Goal: Transaction & Acquisition: Purchase product/service

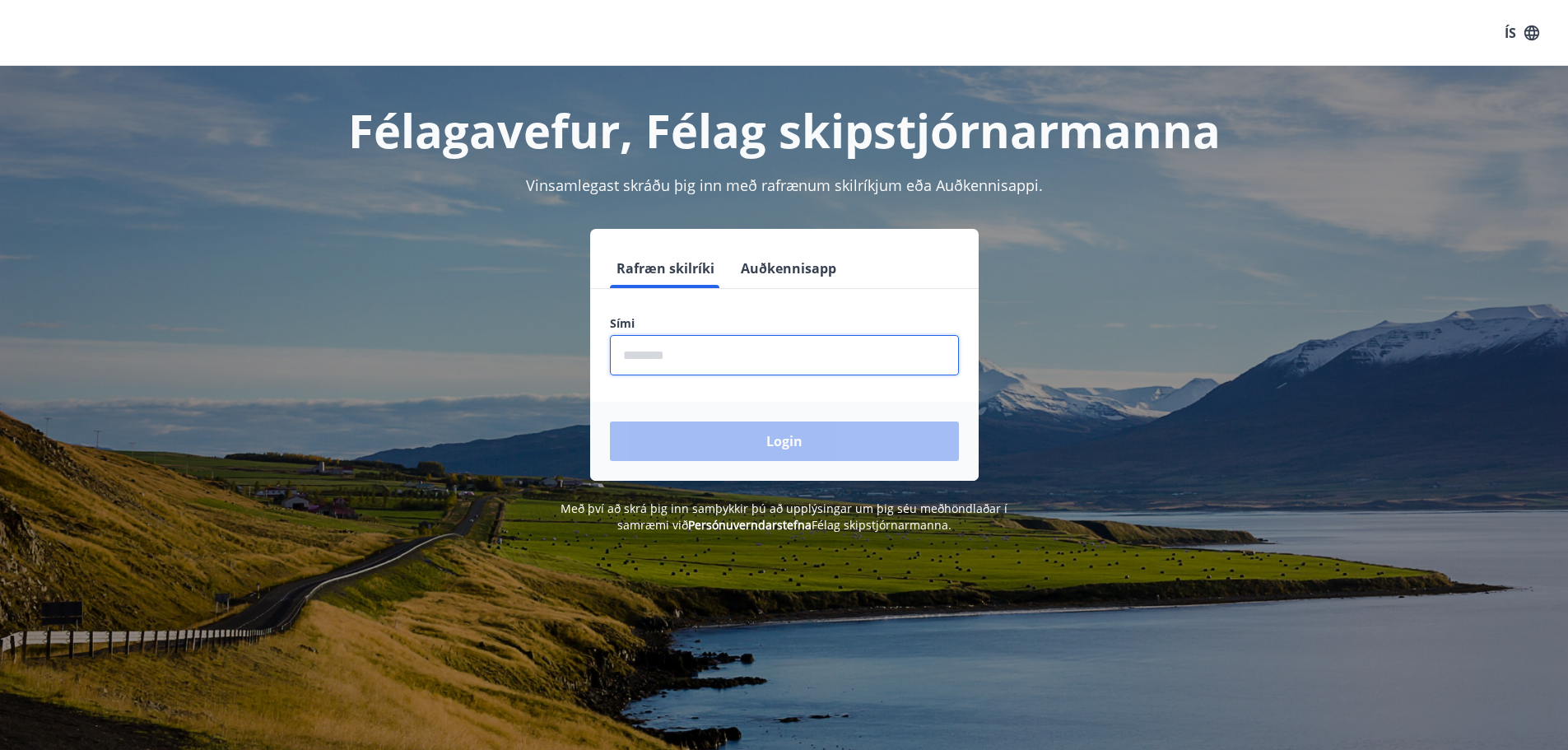
drag, startPoint x: 668, startPoint y: 358, endPoint x: 747, endPoint y: 359, distance: 79.0
click at [669, 358] on input "phone" at bounding box center [784, 355] width 349 height 41
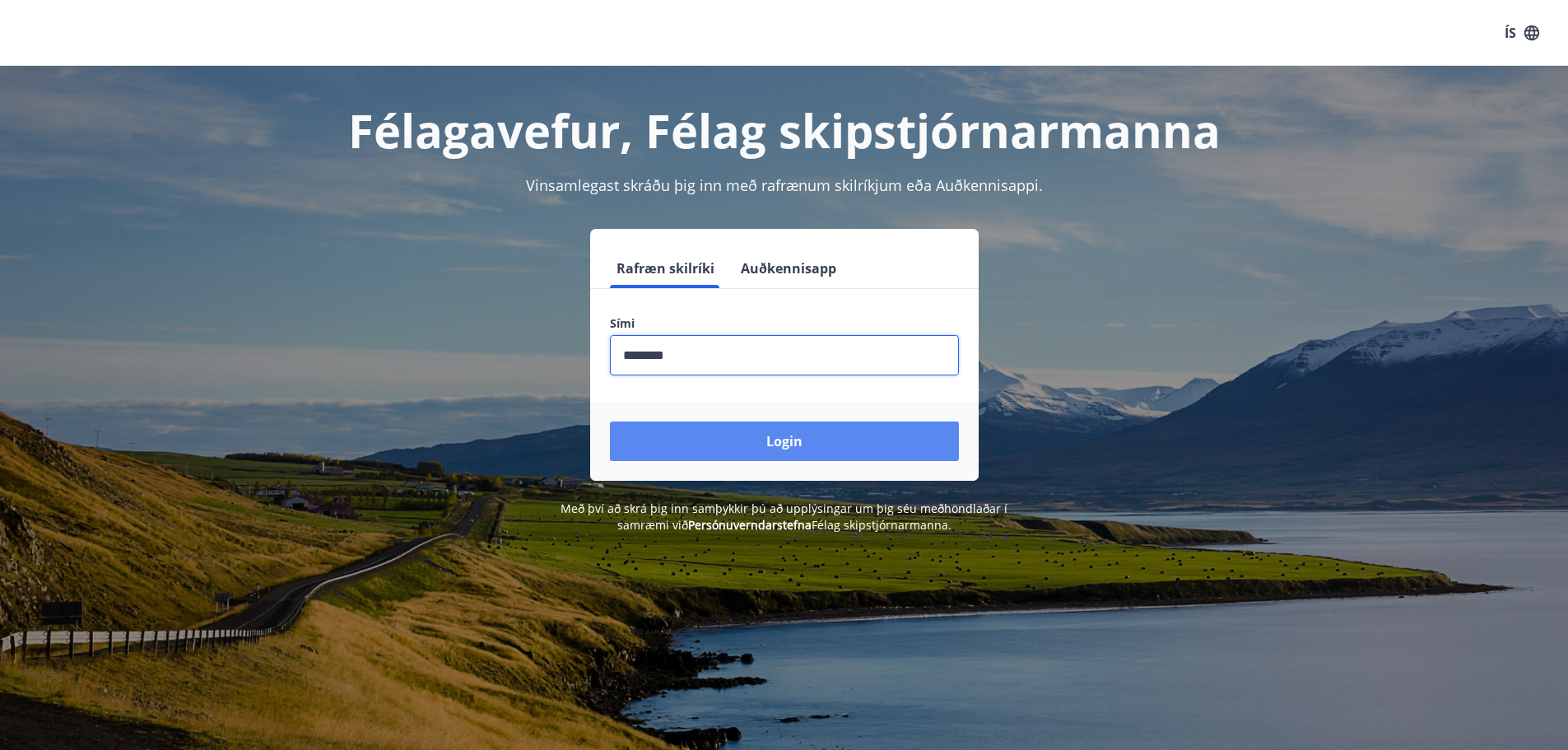
type input "********"
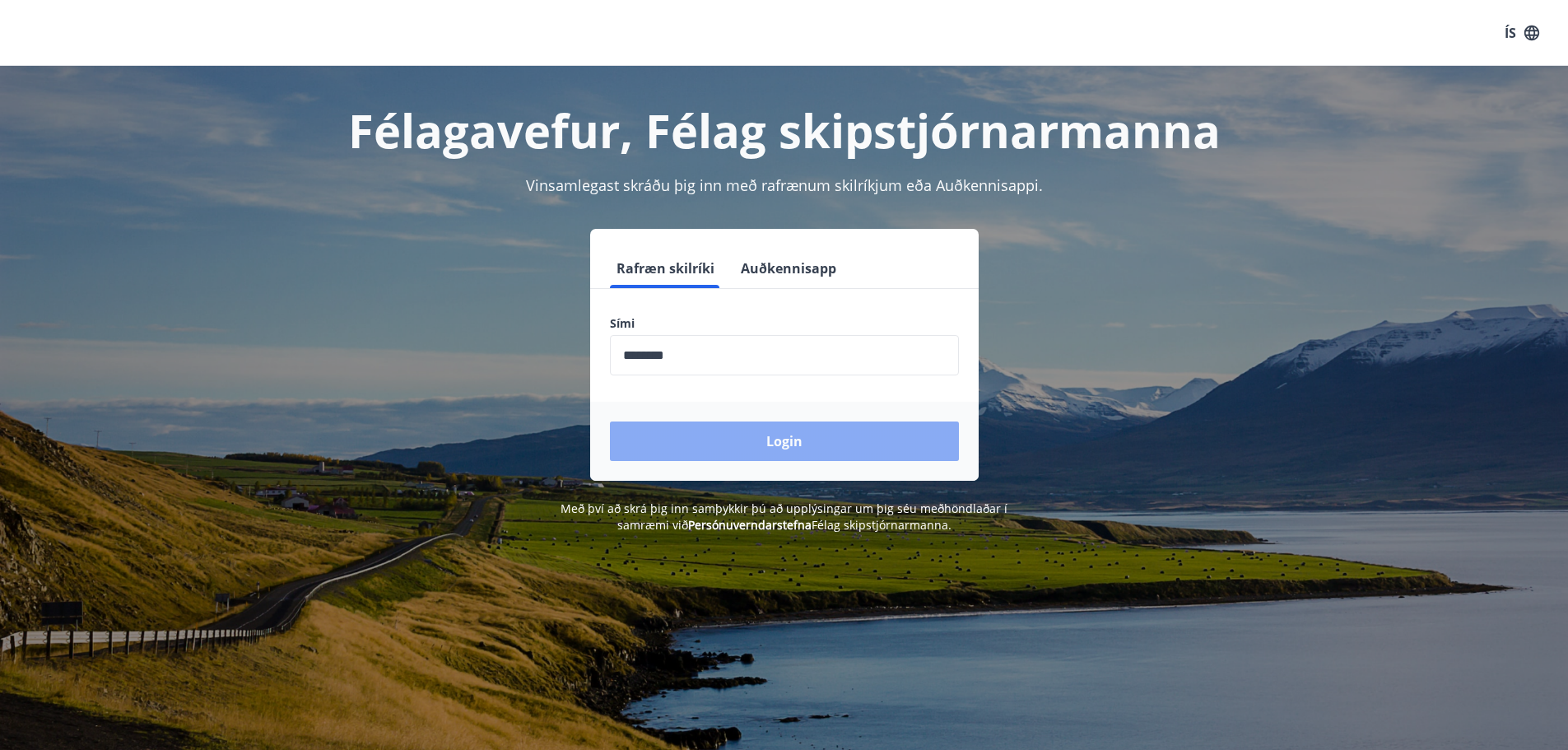
click at [817, 432] on button "Login" at bounding box center [784, 441] width 349 height 40
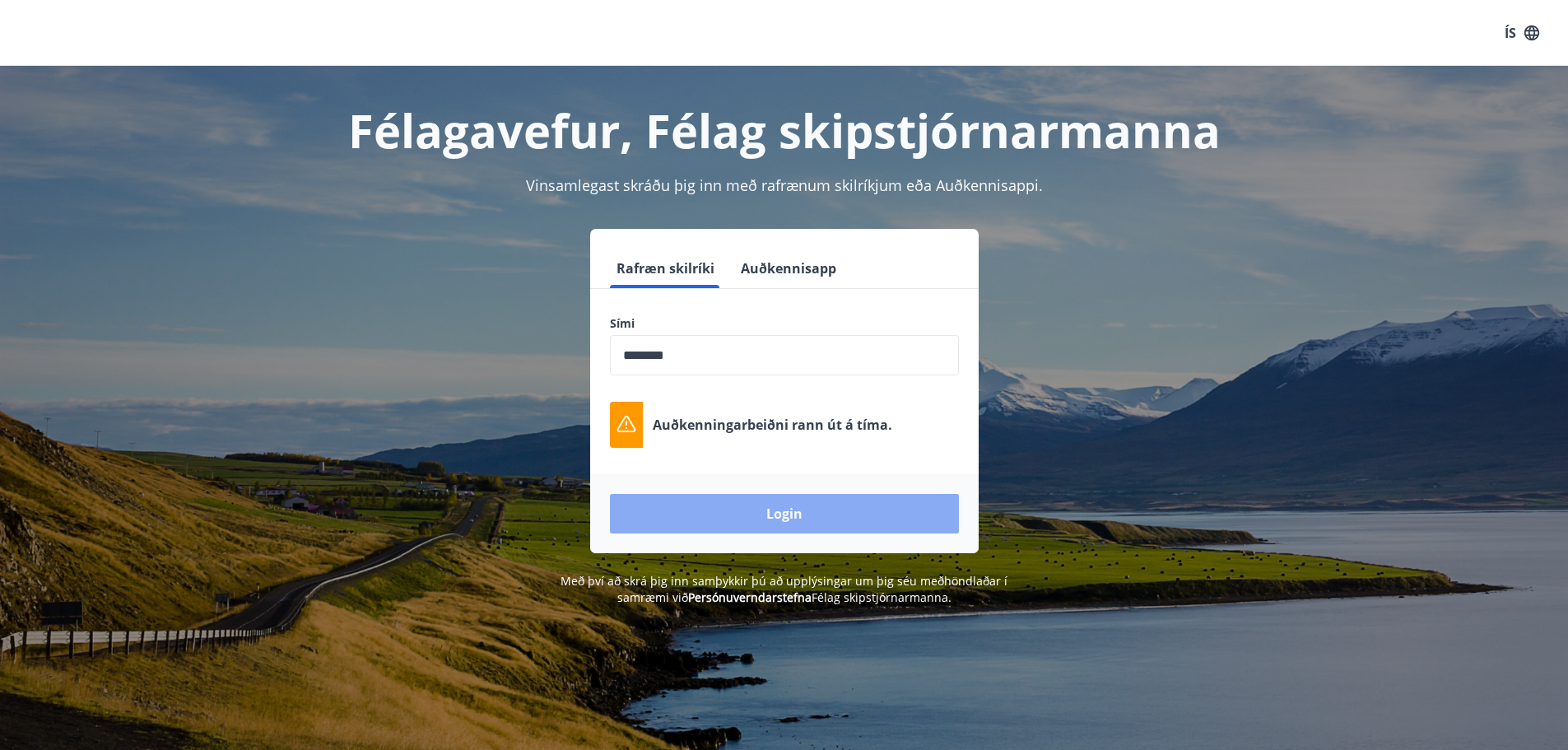
click at [775, 516] on button "Login" at bounding box center [784, 514] width 349 height 40
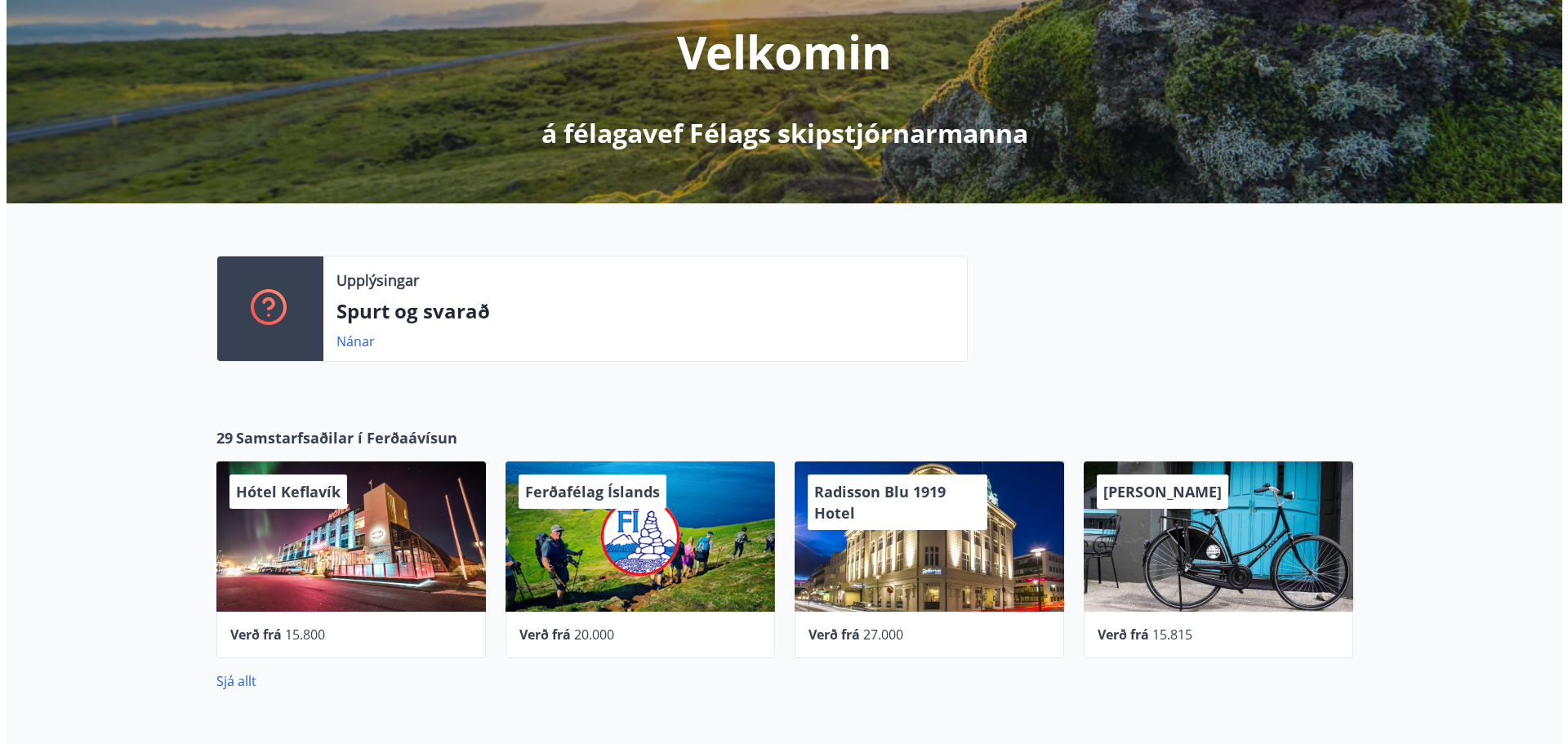
scroll to position [245, 0]
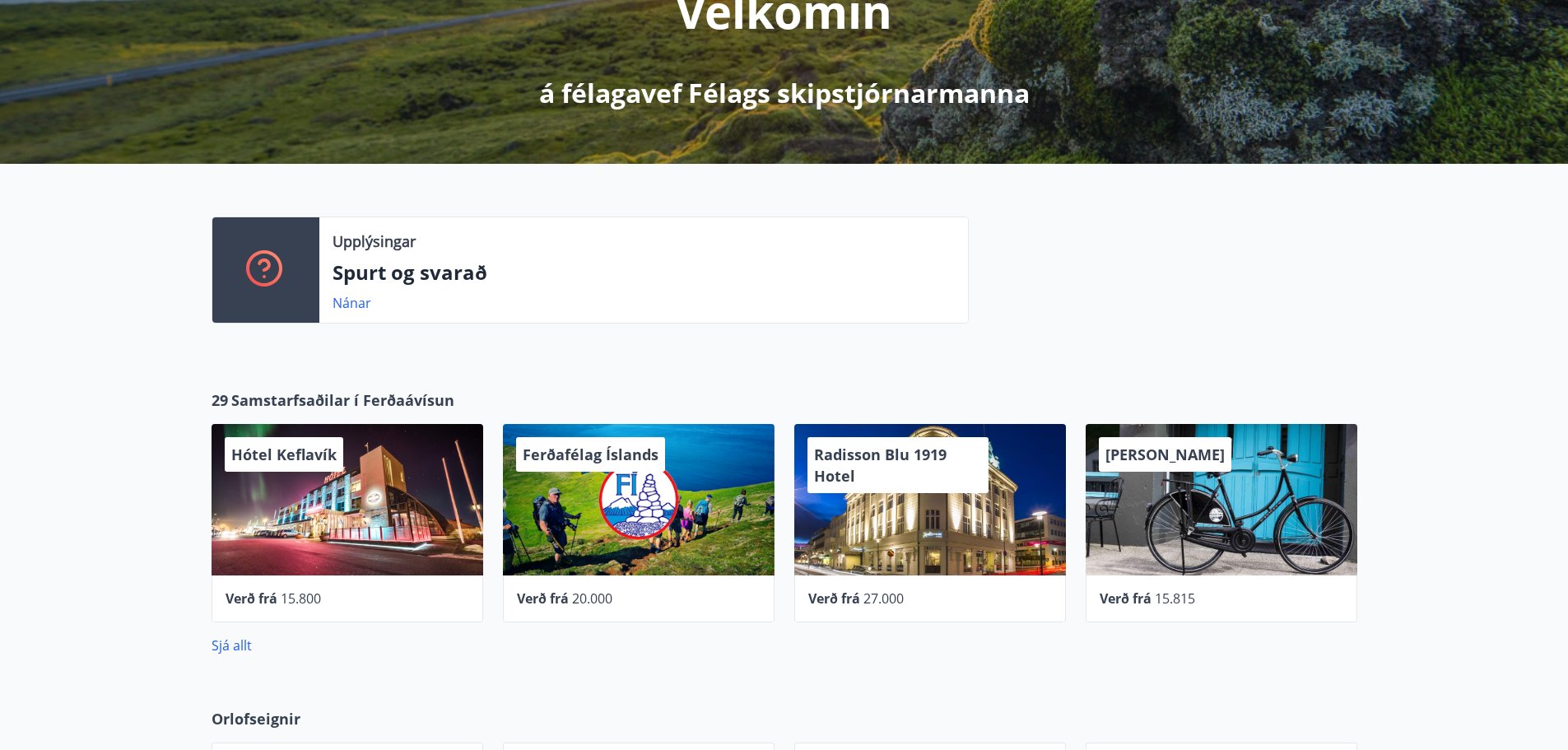
click at [993, 507] on div "Radisson Blu 1919 Hotel" at bounding box center [930, 500] width 271 height 152
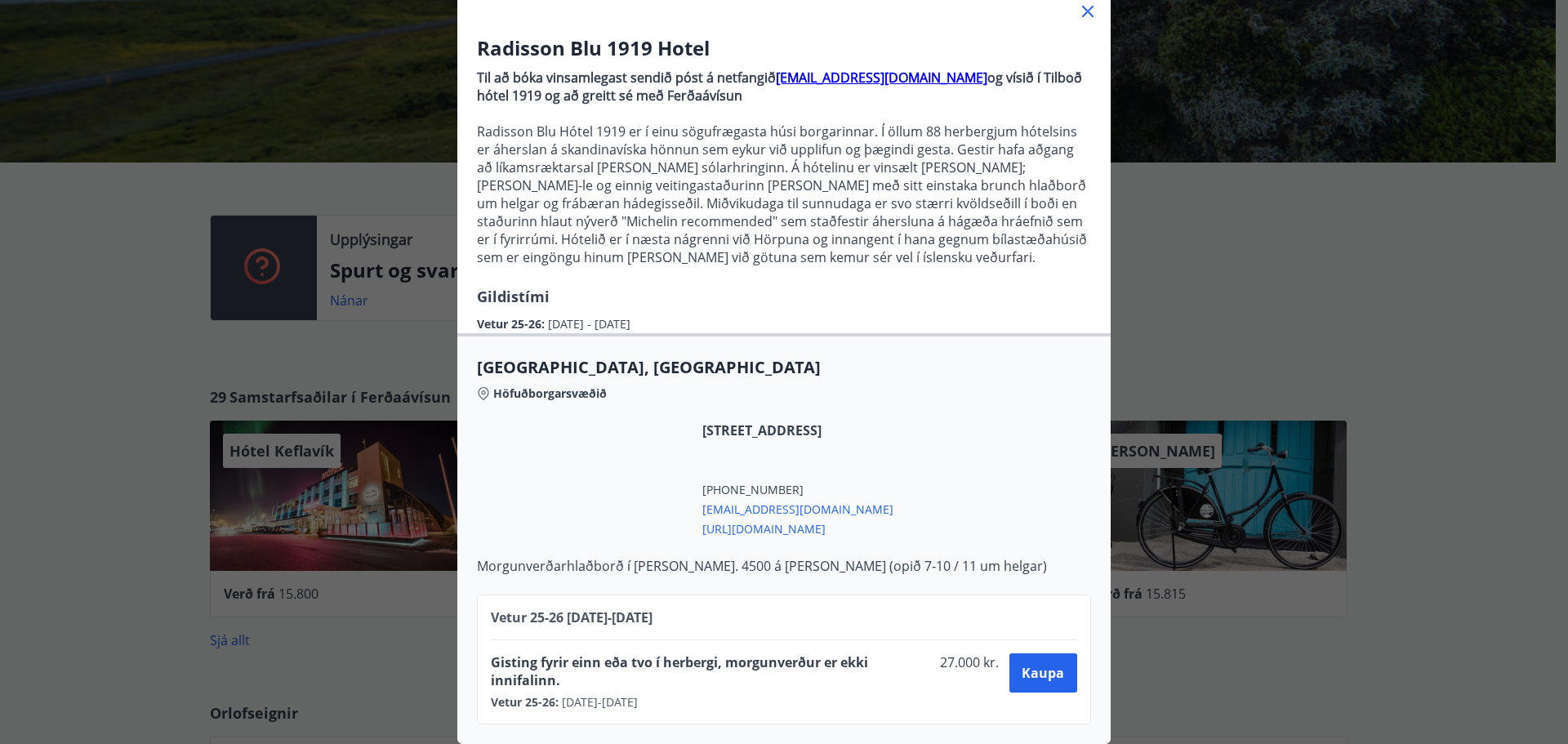
scroll to position [121, 0]
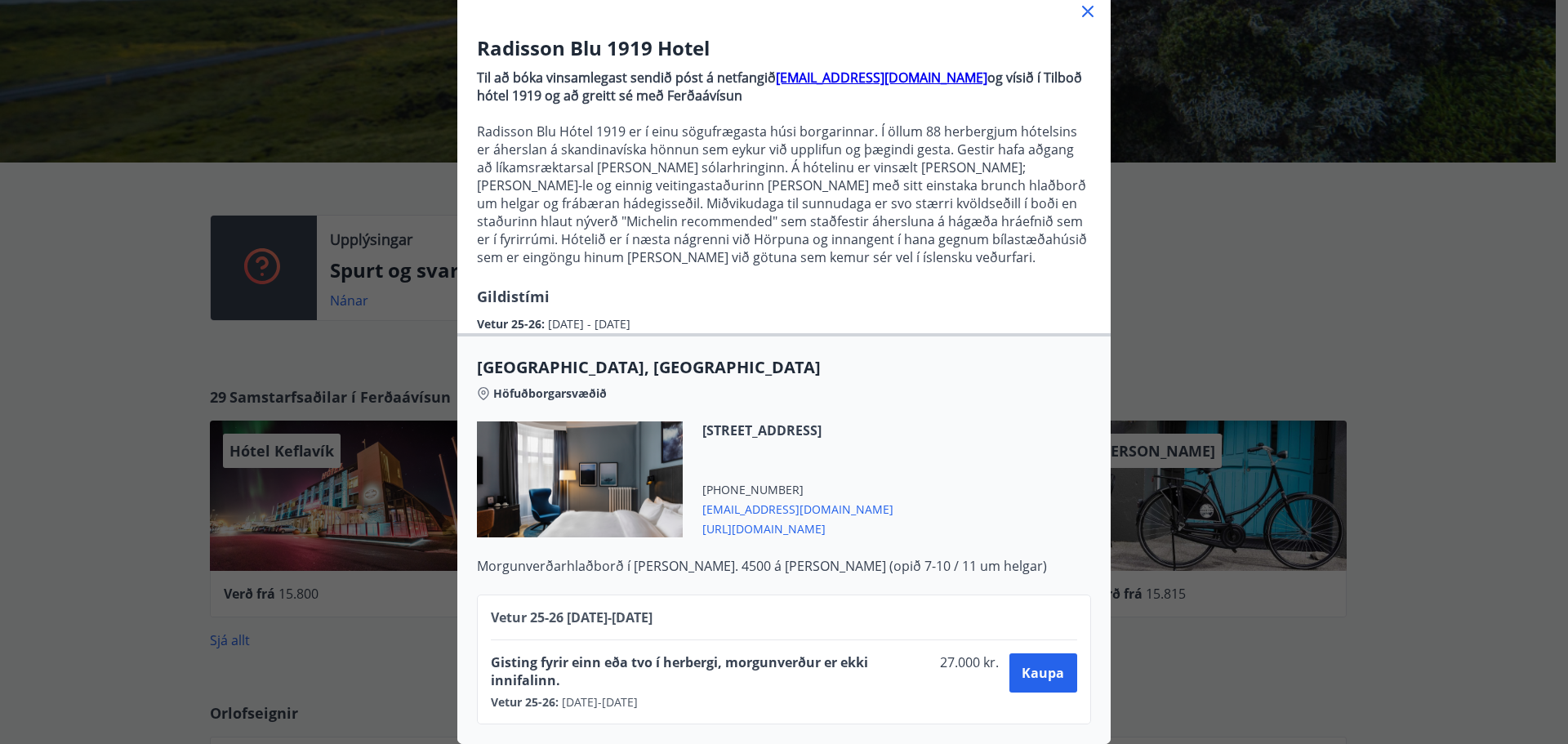
drag, startPoint x: 702, startPoint y: 338, endPoint x: 1047, endPoint y: 559, distance: 409.7
click at [1047, 559] on p "Morgunverðarhlaðborð í [PERSON_NAME]. 4500 á [PERSON_NAME] (opið 7-10 / 11 um h…" at bounding box center [784, 565] width 614 height 18
click at [1037, 664] on span "Kaupa" at bounding box center [1043, 673] width 43 height 18
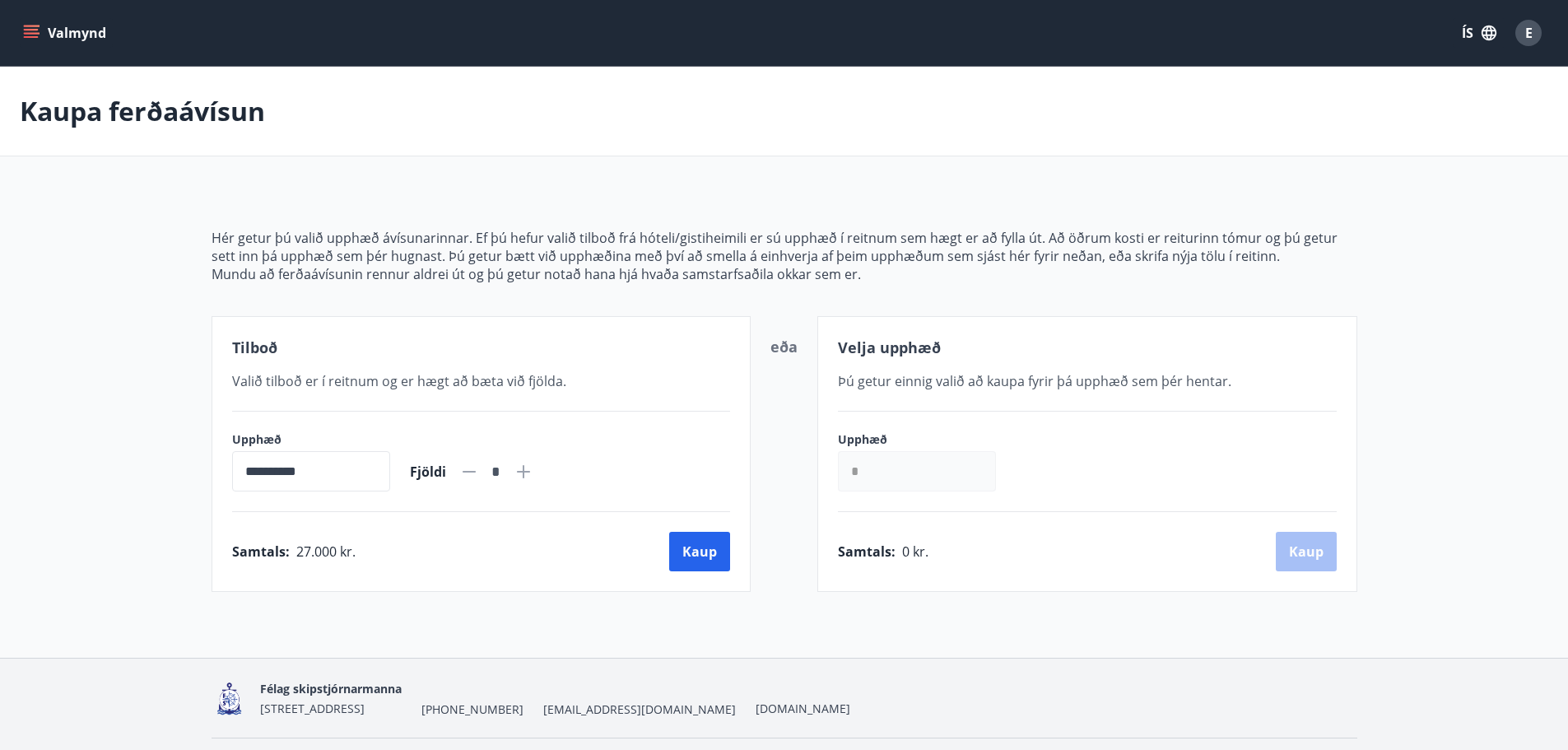
drag, startPoint x: 768, startPoint y: 523, endPoint x: 768, endPoint y: 558, distance: 35.0
click at [768, 558] on div "**********" at bounding box center [784, 454] width 1146 height 276
click at [681, 553] on button "Kaup" at bounding box center [700, 552] width 61 height 40
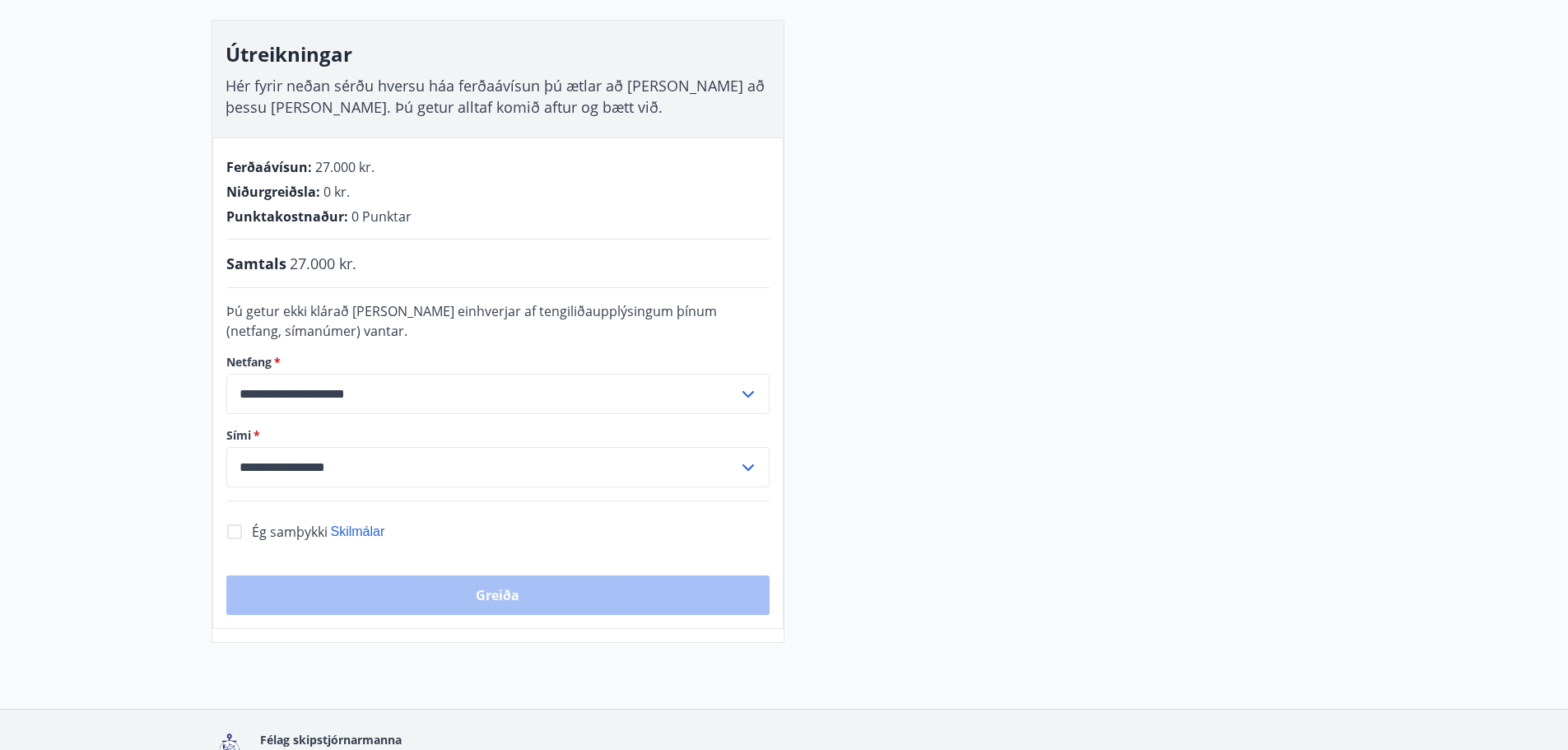
scroll to position [247, 0]
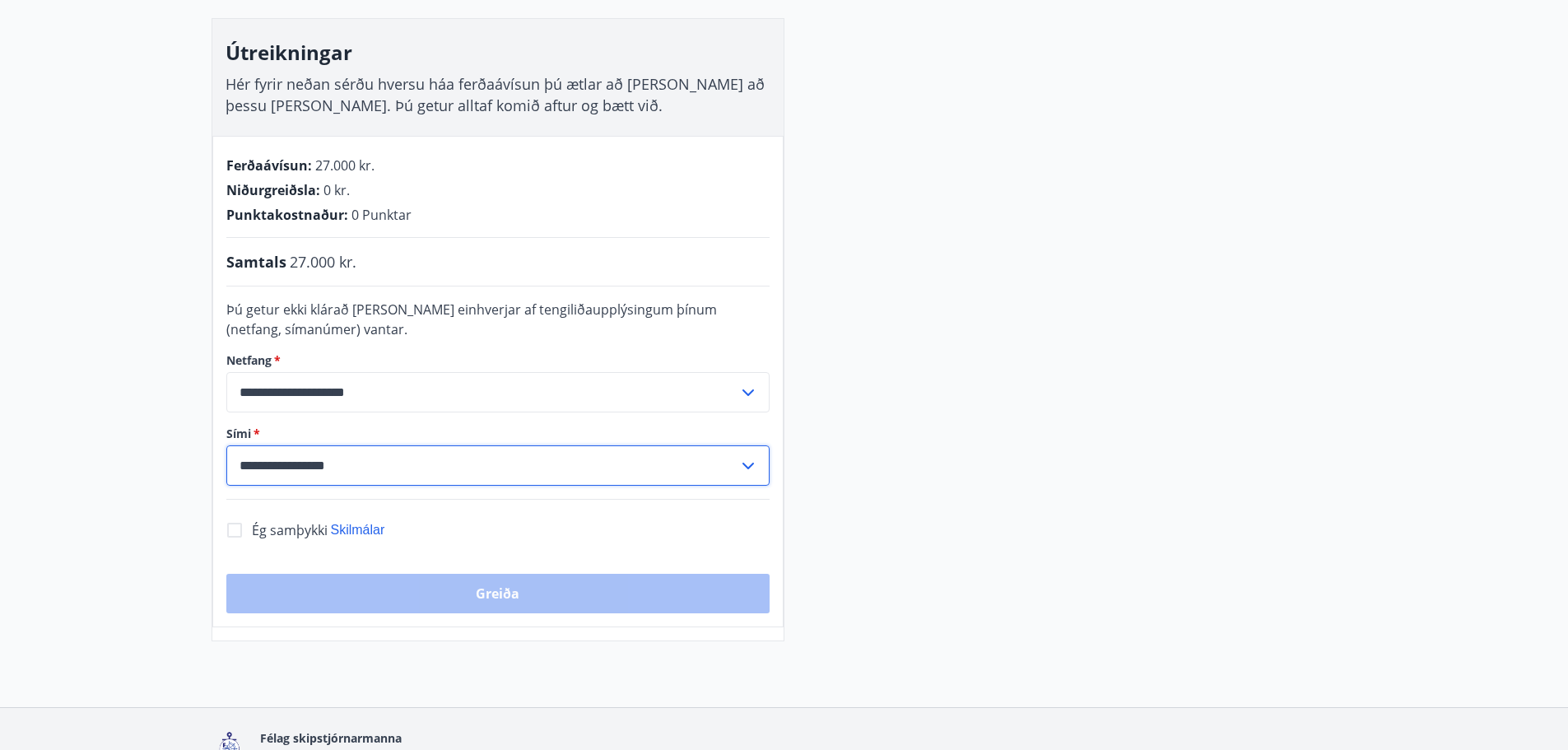
click at [668, 472] on input "**********" at bounding box center [482, 466] width 512 height 41
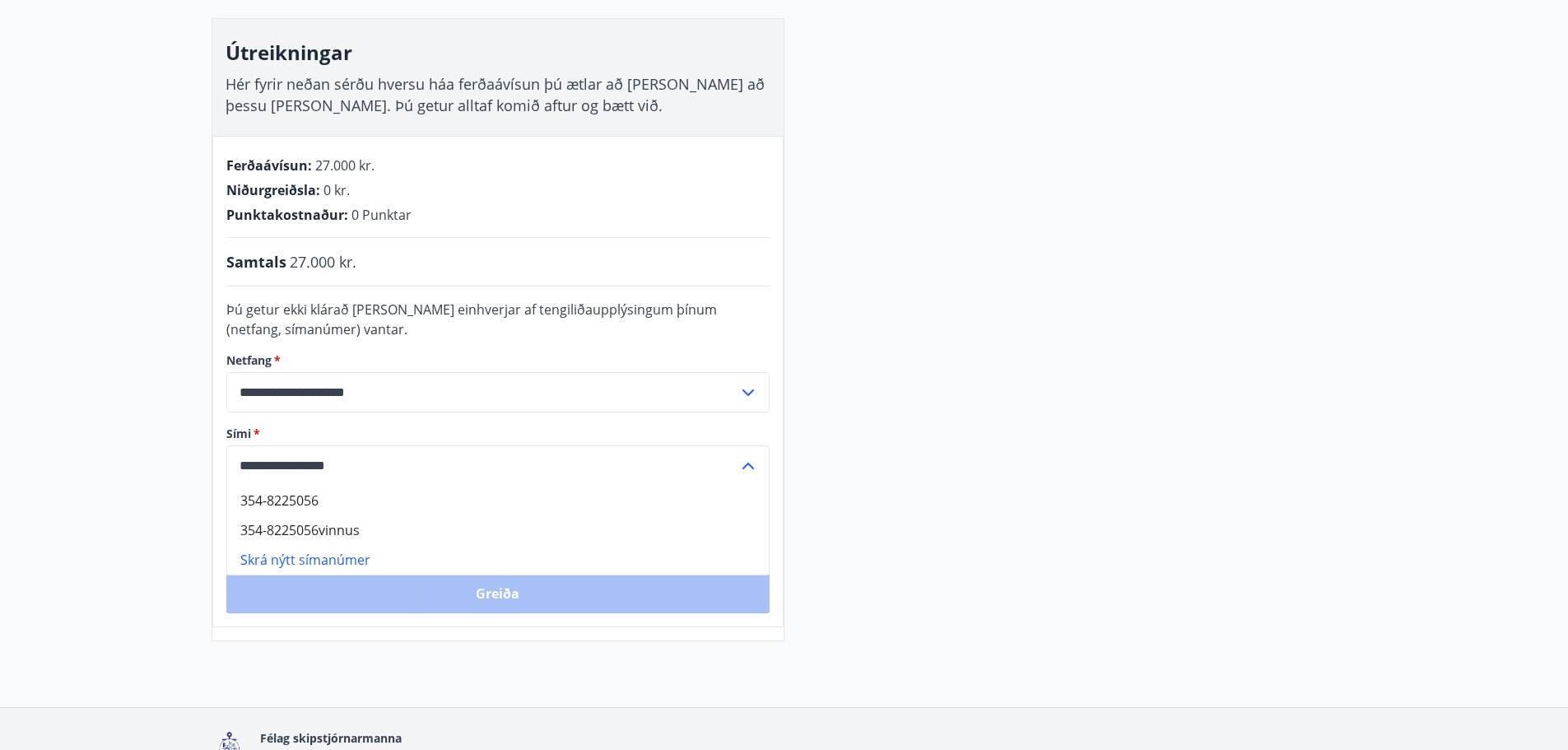
click at [653, 495] on li "354-8225056" at bounding box center [498, 501] width 542 height 29
type input "**********"
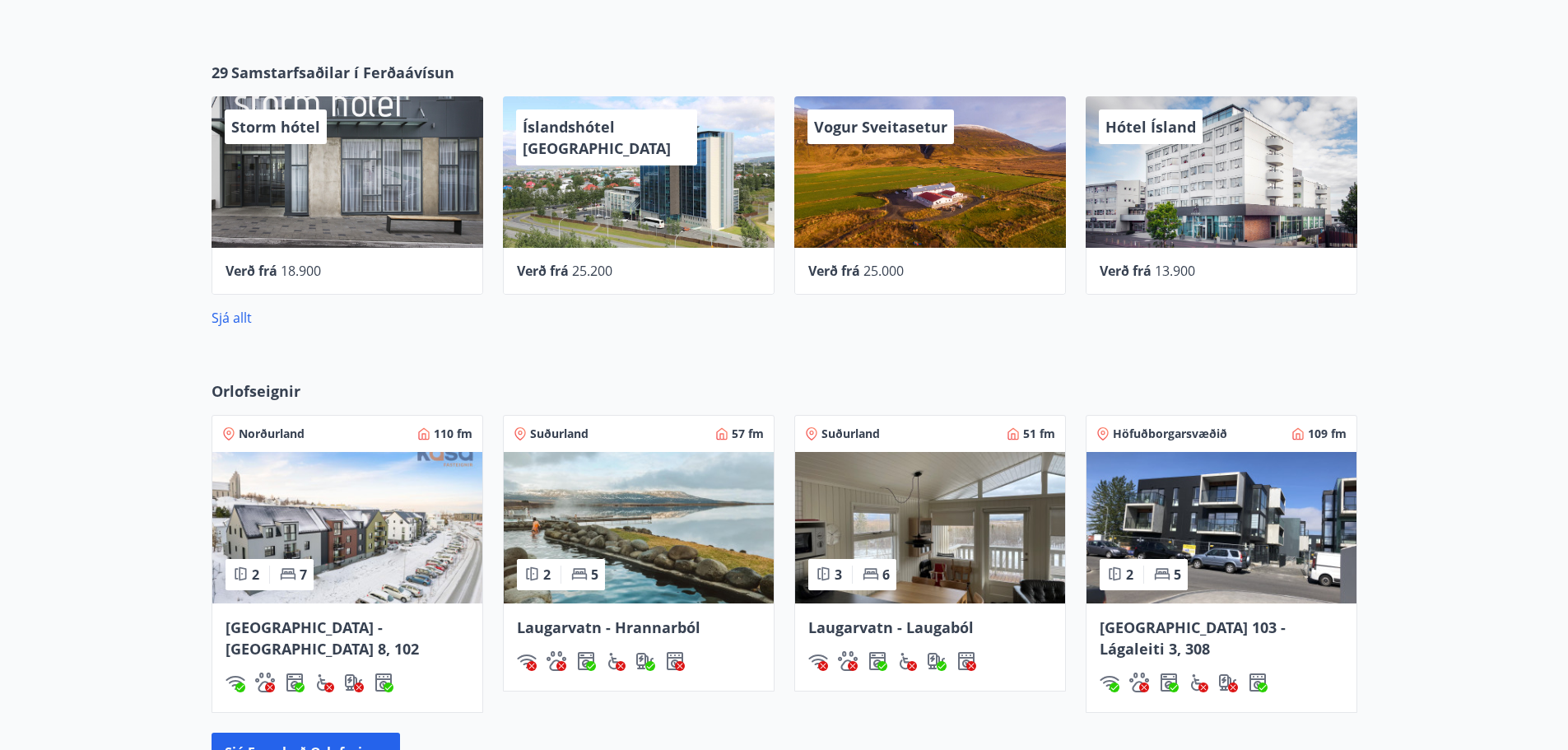
scroll to position [577, 0]
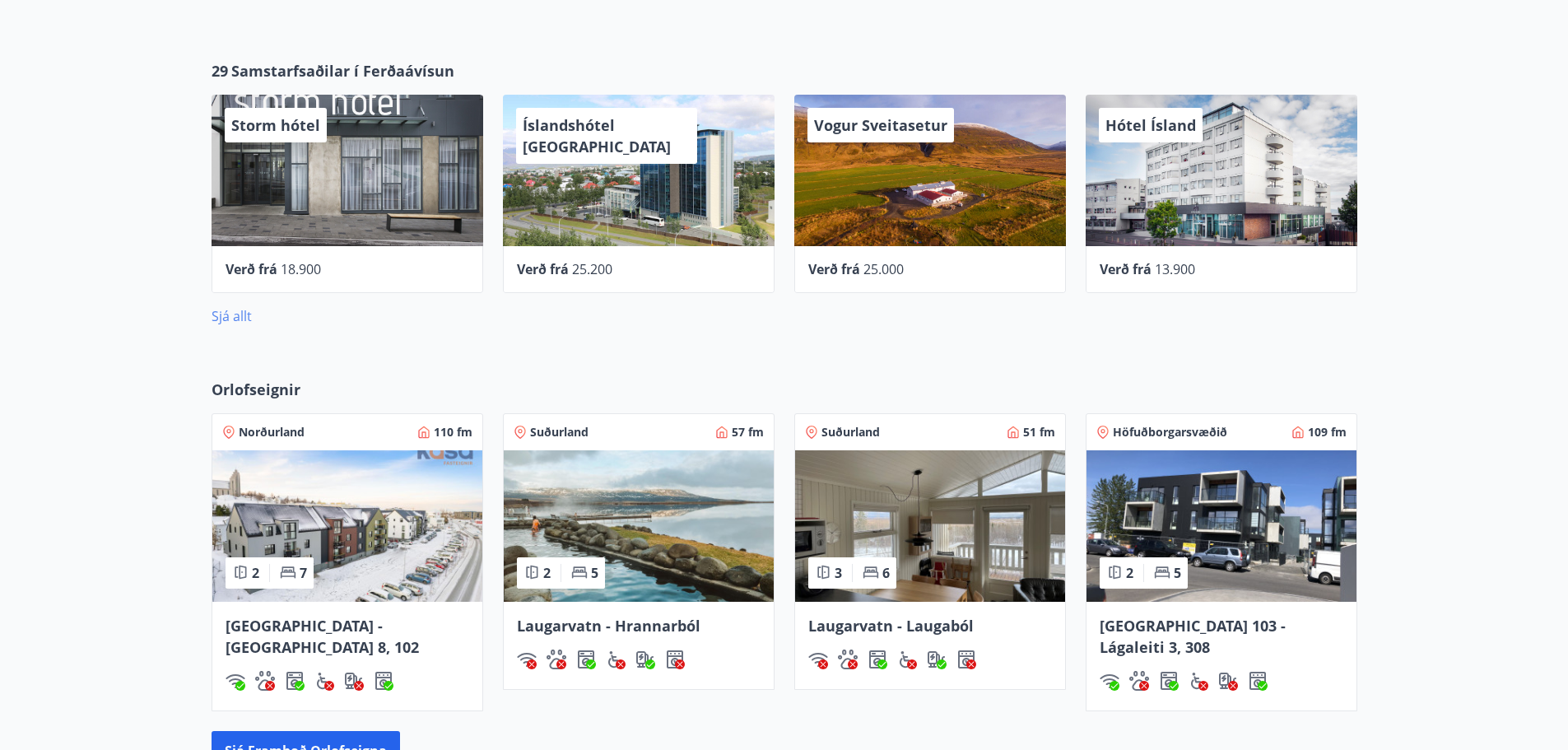
click at [229, 313] on link "Sjá allt" at bounding box center [231, 316] width 40 height 18
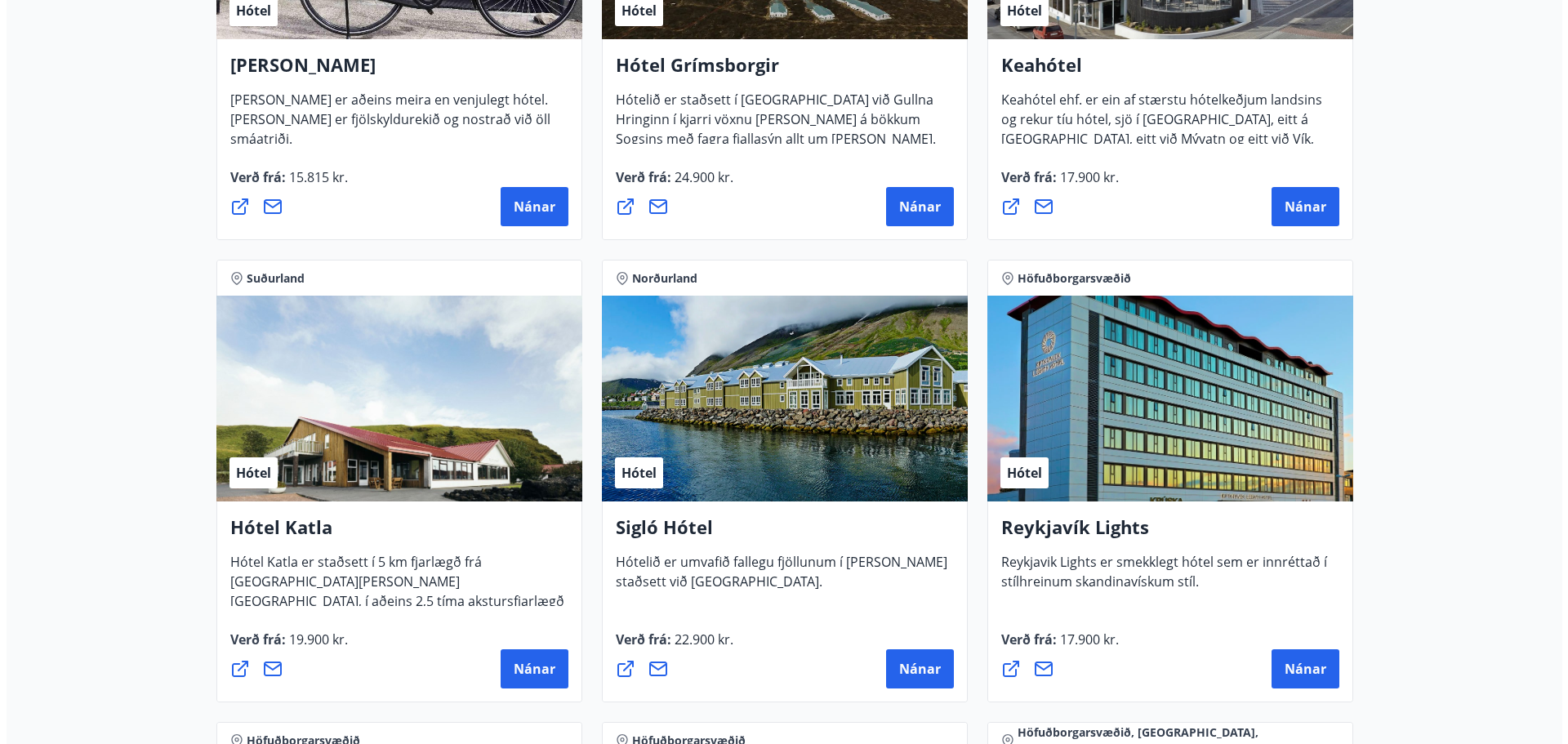
scroll to position [1062, 0]
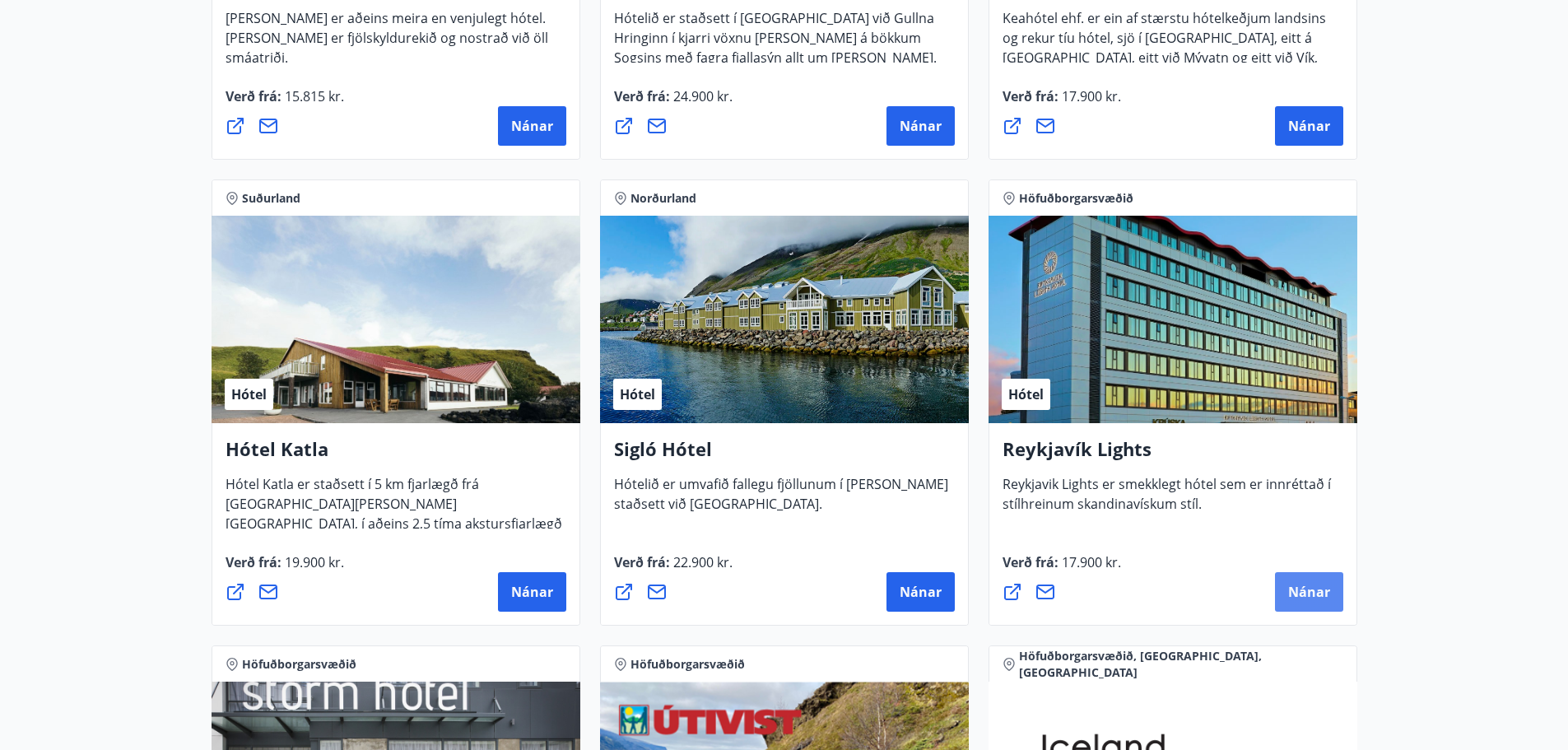
click at [1298, 601] on button "Nánar" at bounding box center [1309, 592] width 68 height 40
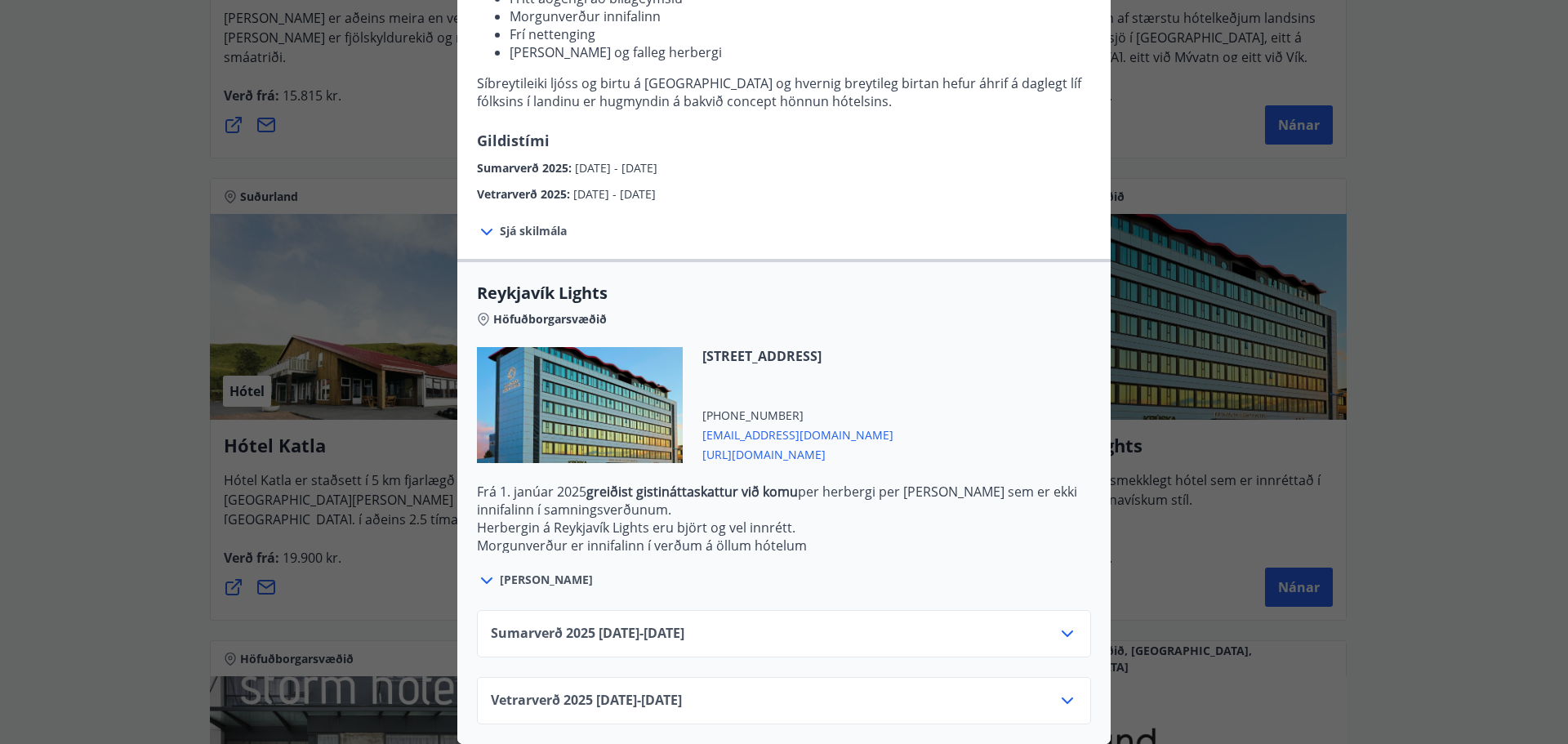
scroll to position [286, 0]
click at [1059, 691] on icon at bounding box center [1067, 700] width 20 height 20
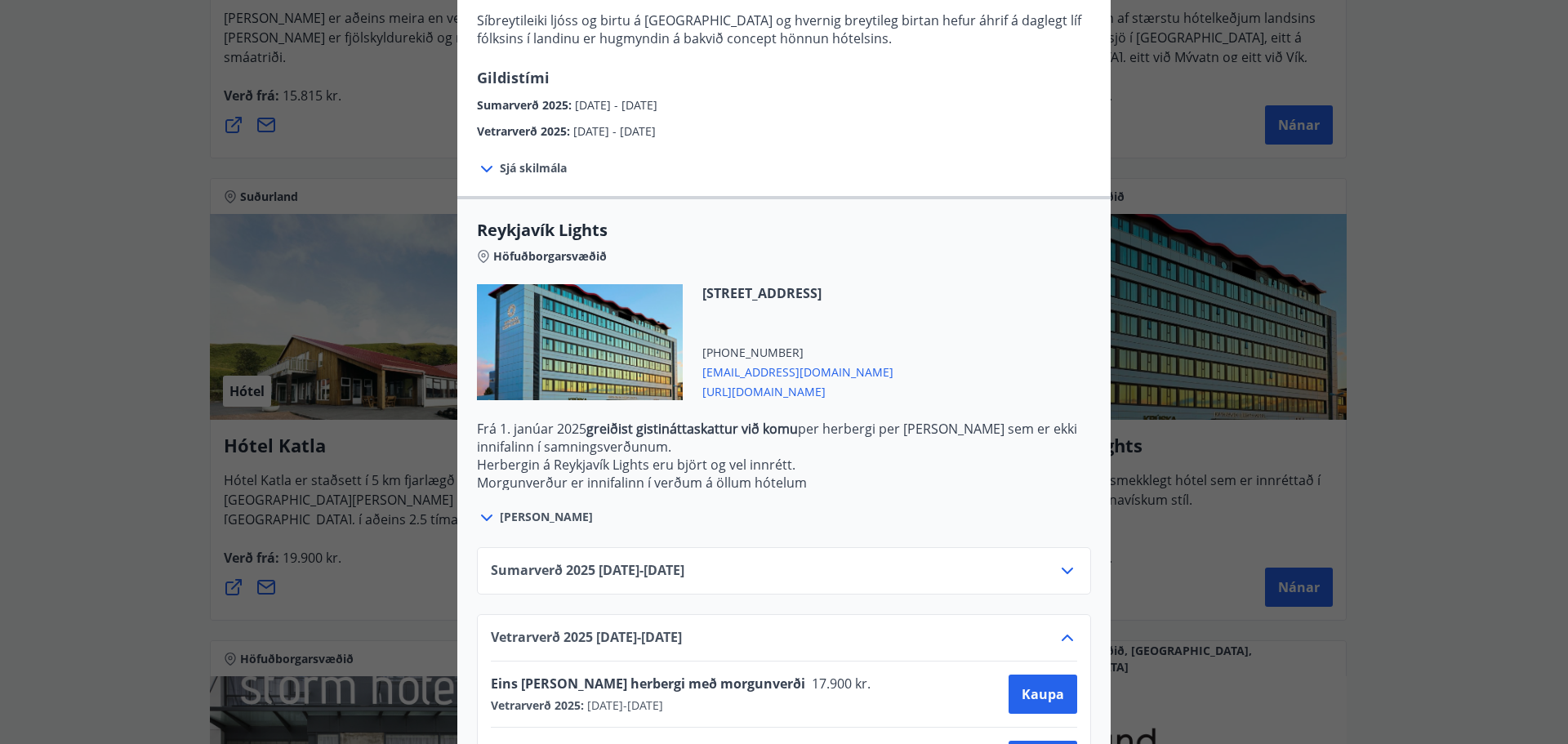
scroll to position [418, 0]
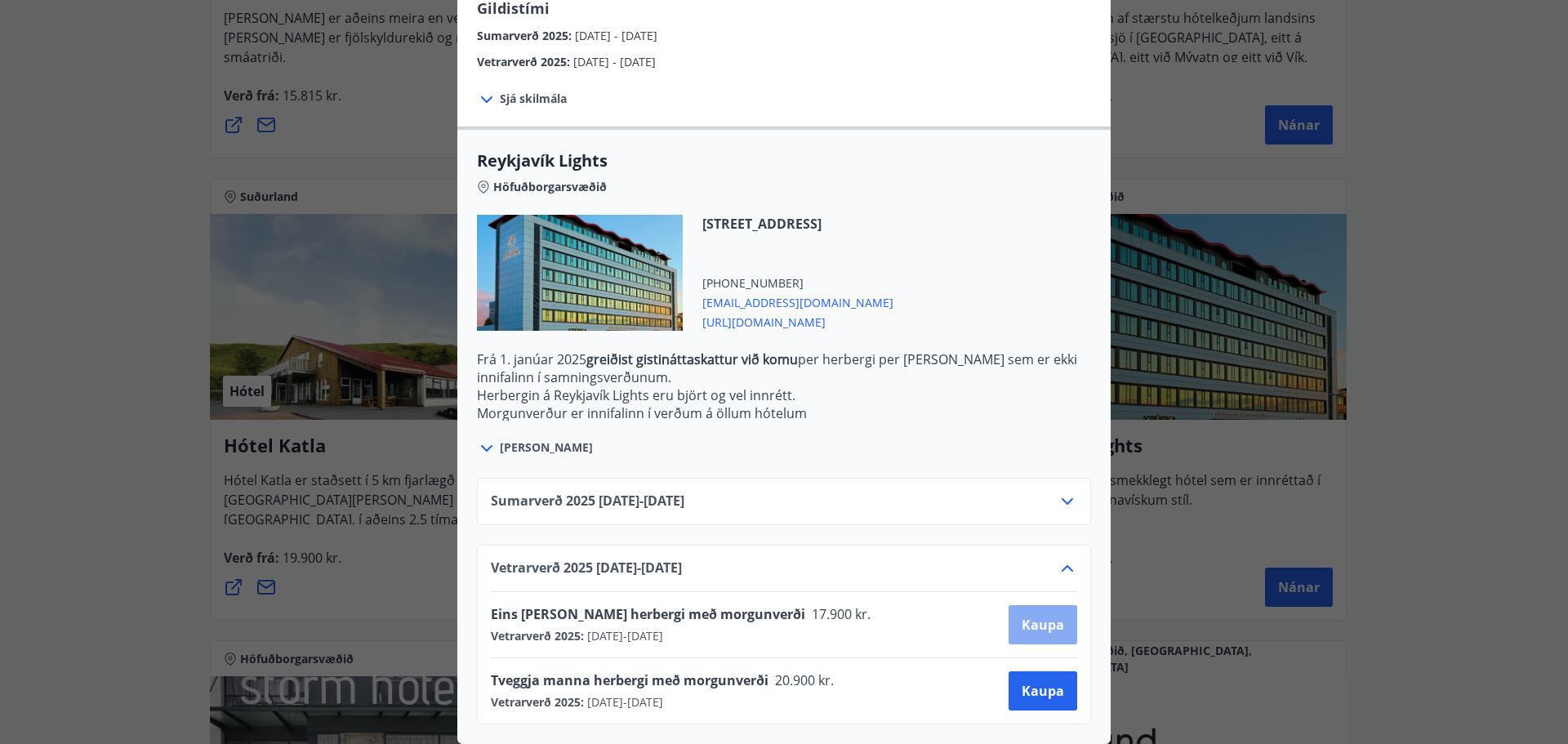
click at [1034, 618] on span "Kaupa" at bounding box center [1043, 624] width 43 height 18
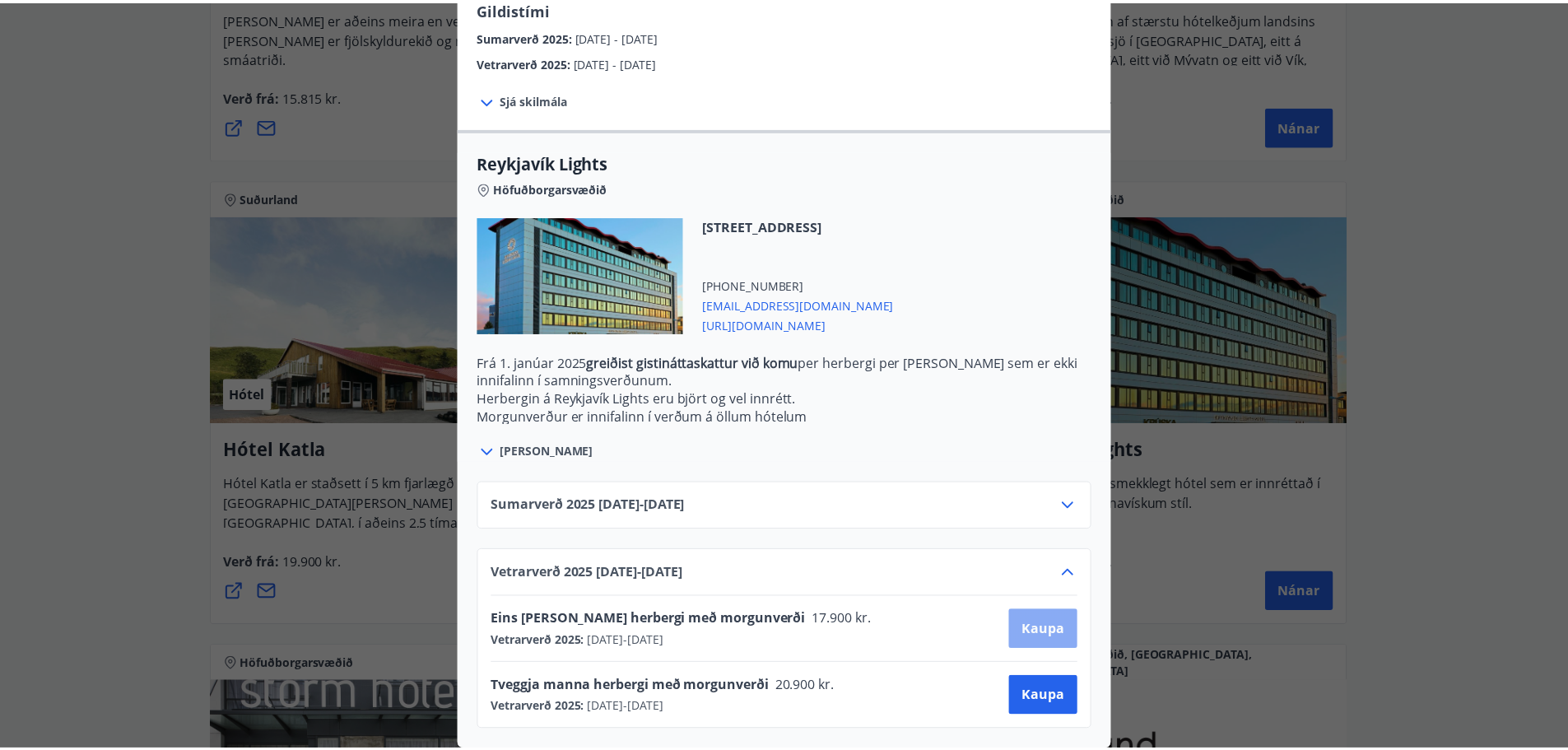
scroll to position [3, 0]
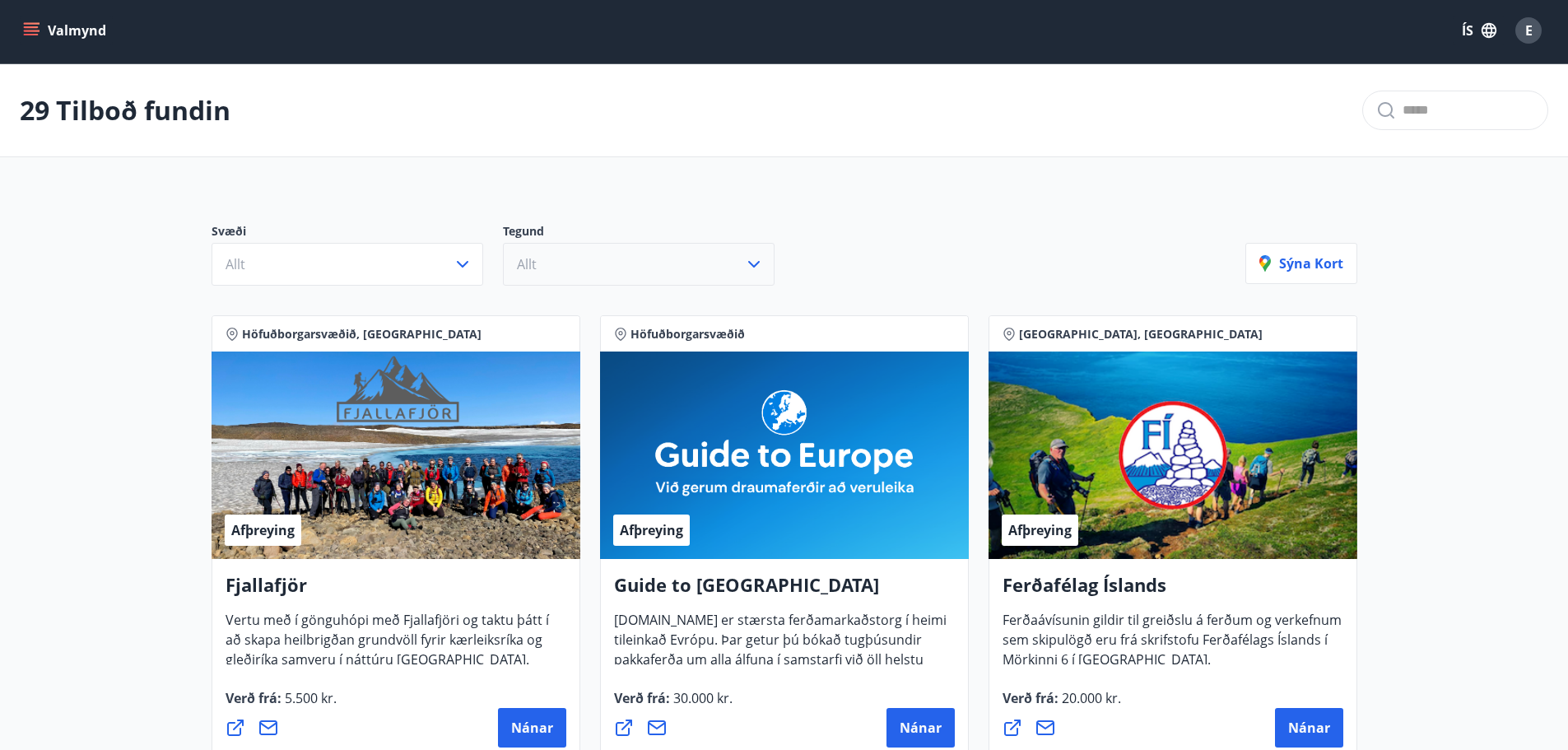
click at [563, 275] on button "Allt" at bounding box center [638, 265] width 271 height 43
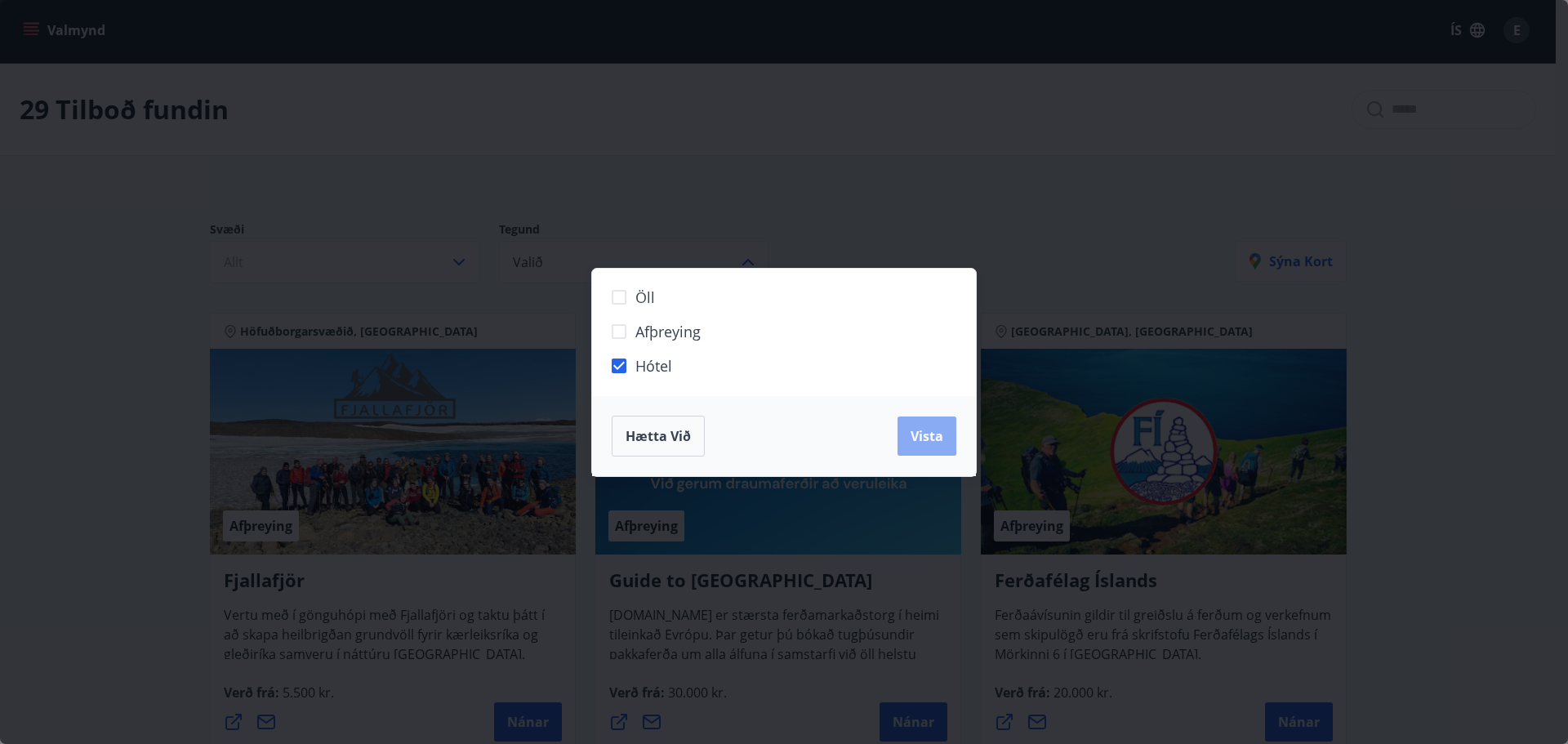
click at [936, 431] on span "Vista" at bounding box center [927, 436] width 32 height 18
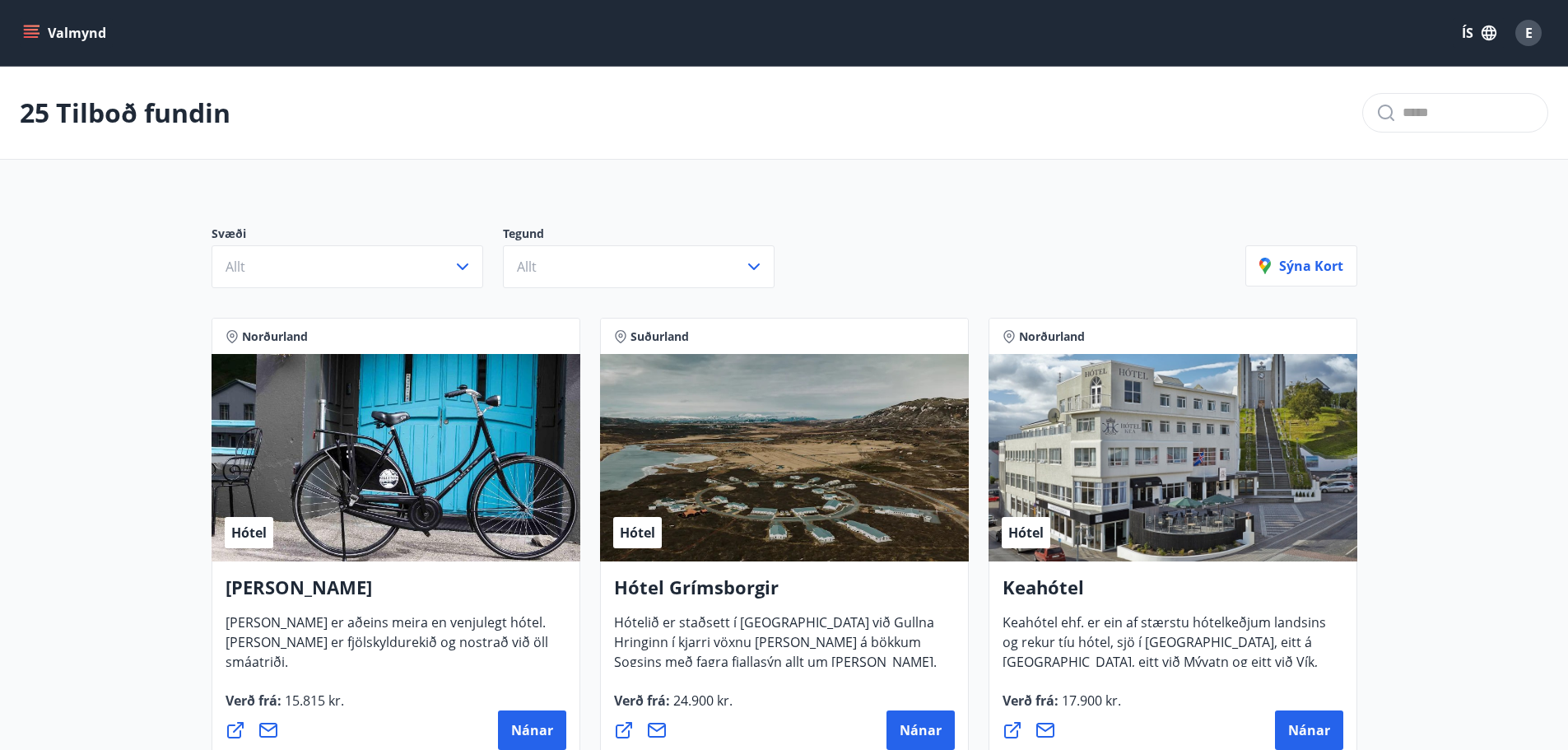
scroll to position [1024, 0]
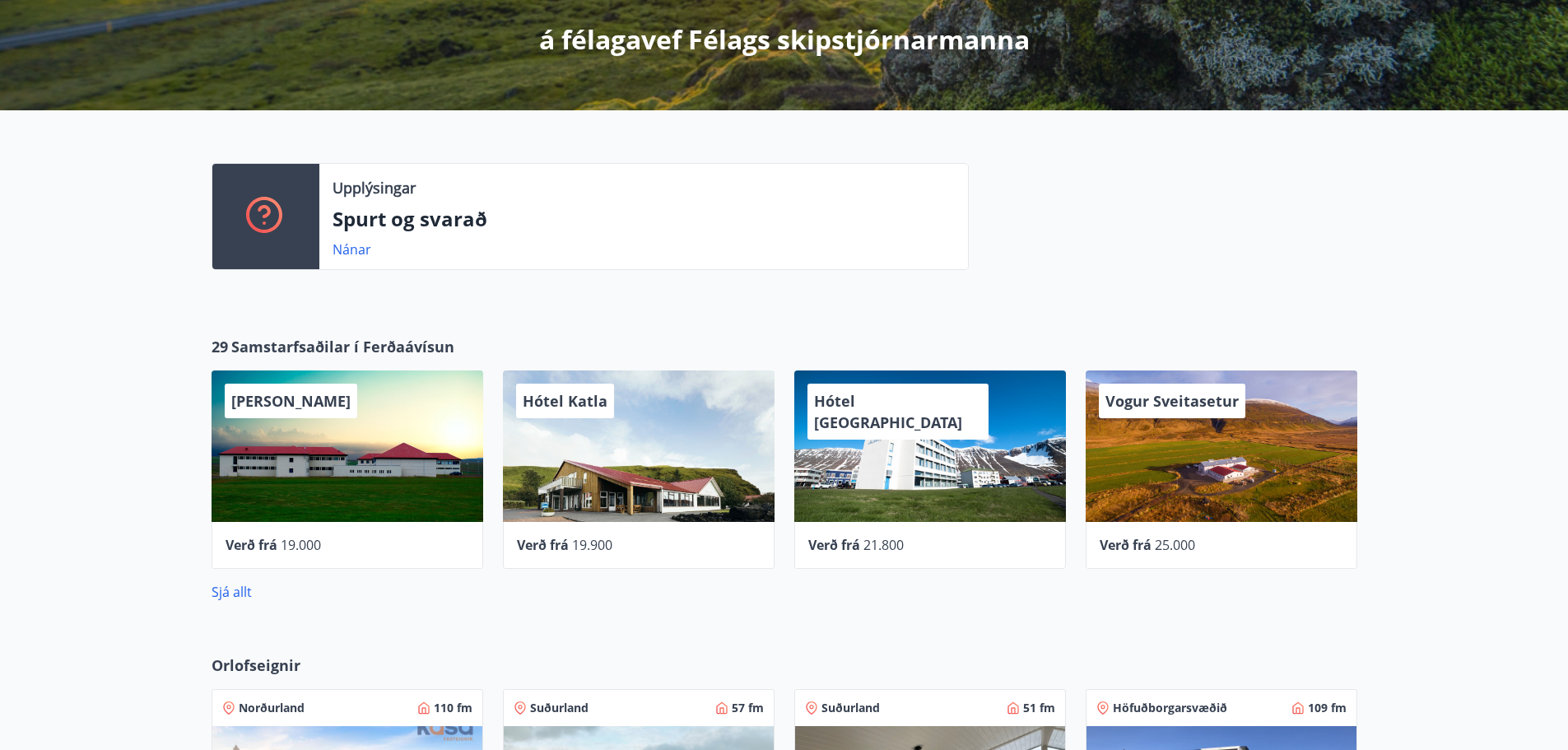
scroll to position [329, 0]
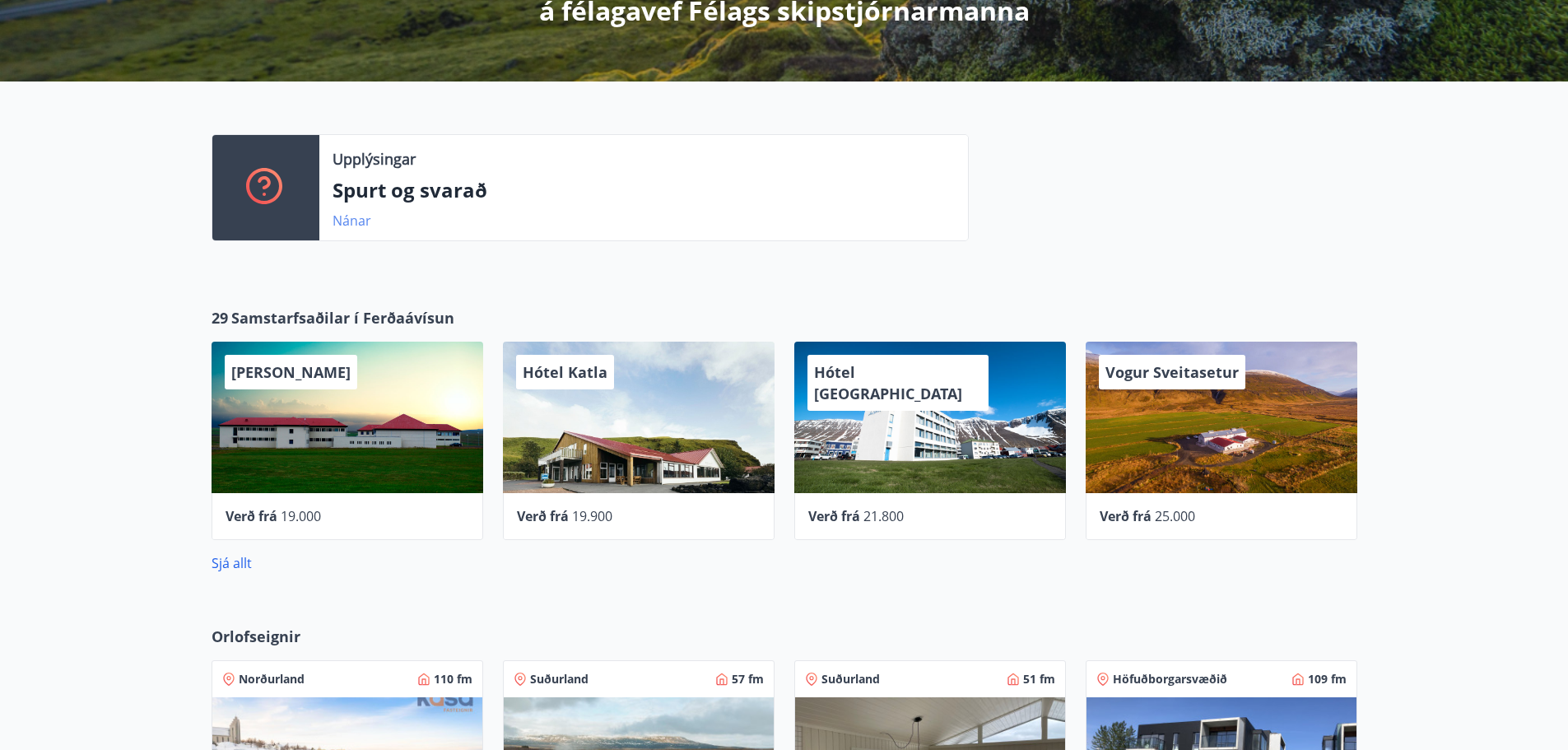
click at [357, 218] on link "Nánar" at bounding box center [352, 220] width 39 height 18
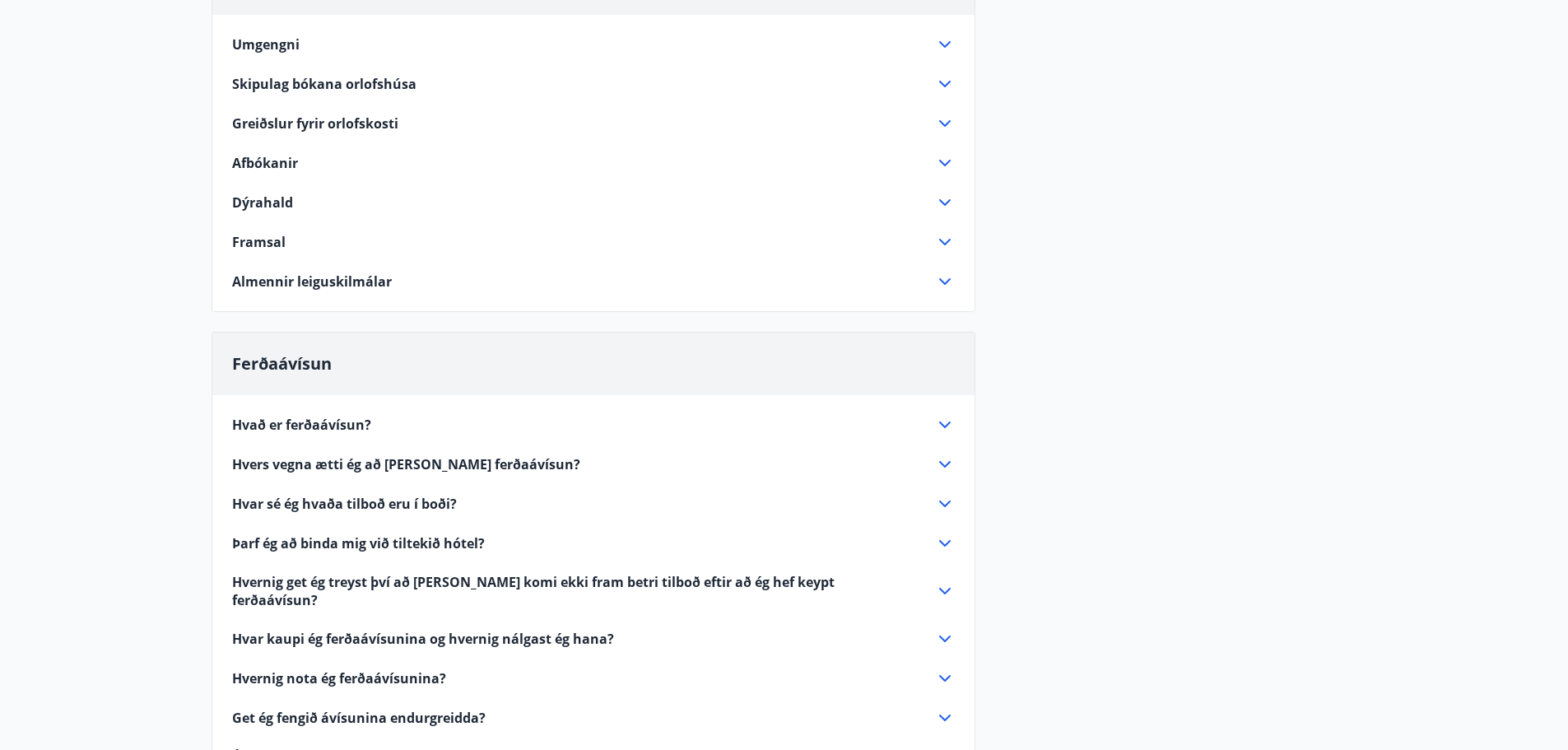
scroll to position [329, 0]
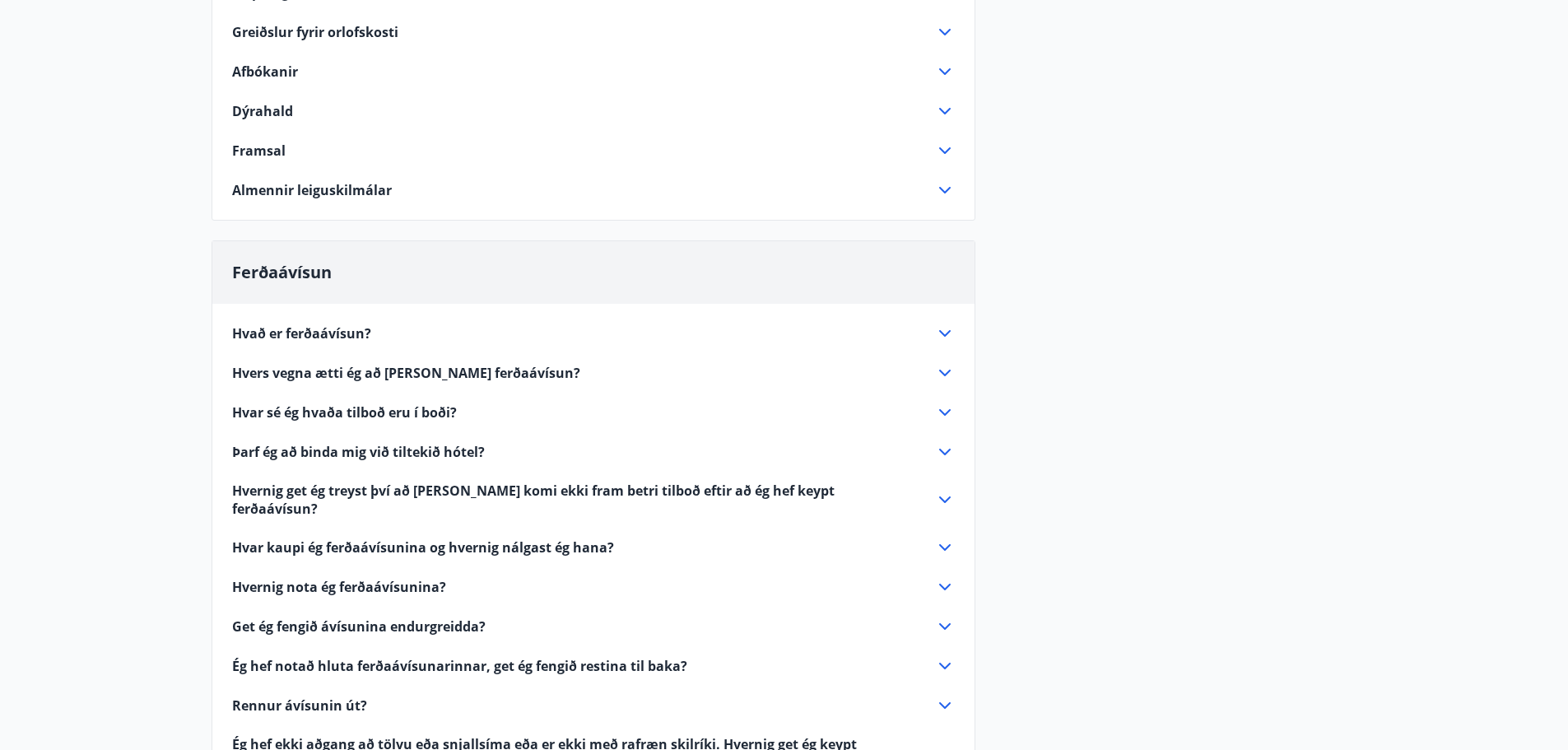
click at [331, 330] on span "Hvað er ferðaávísun?" at bounding box center [301, 333] width 139 height 18
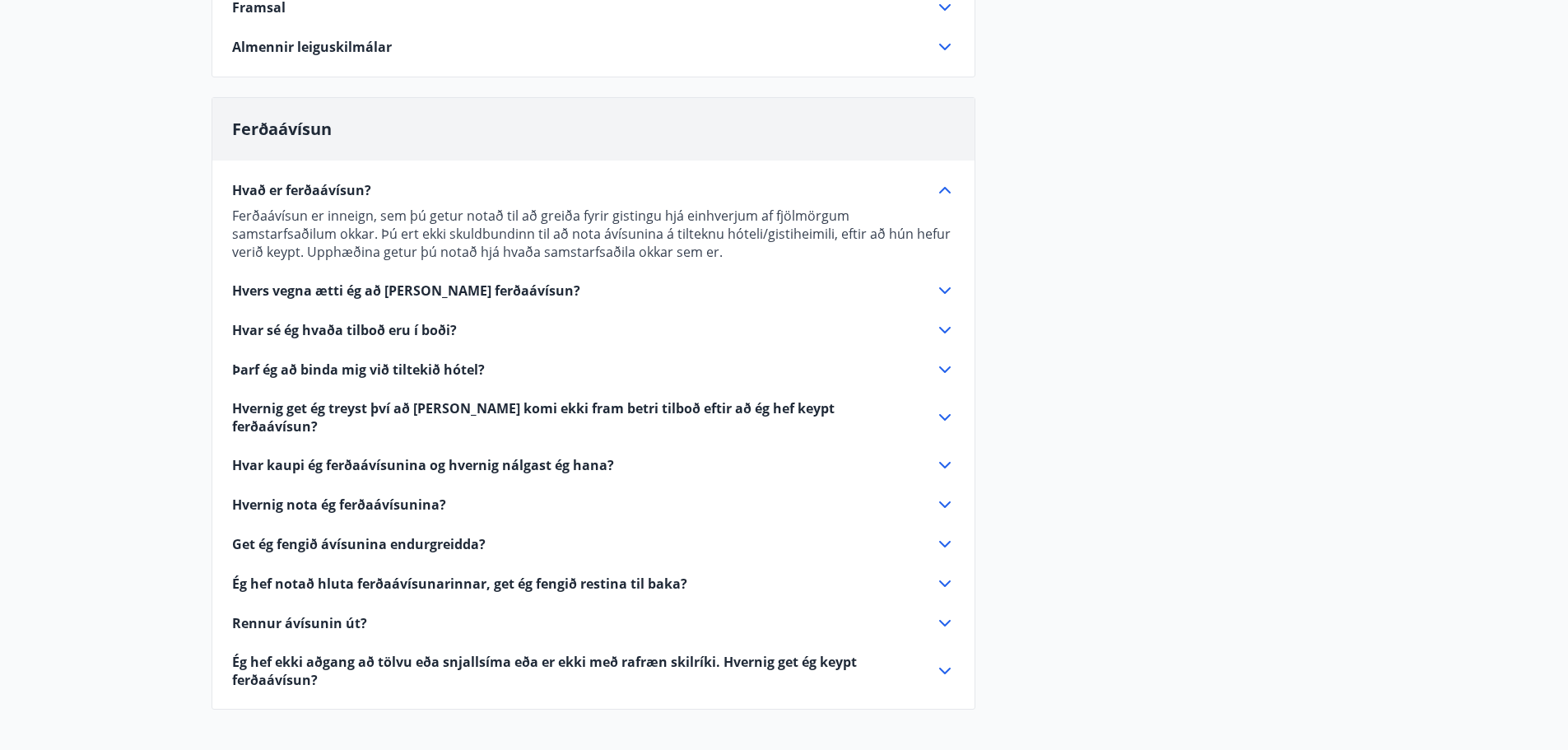
scroll to position [494, 0]
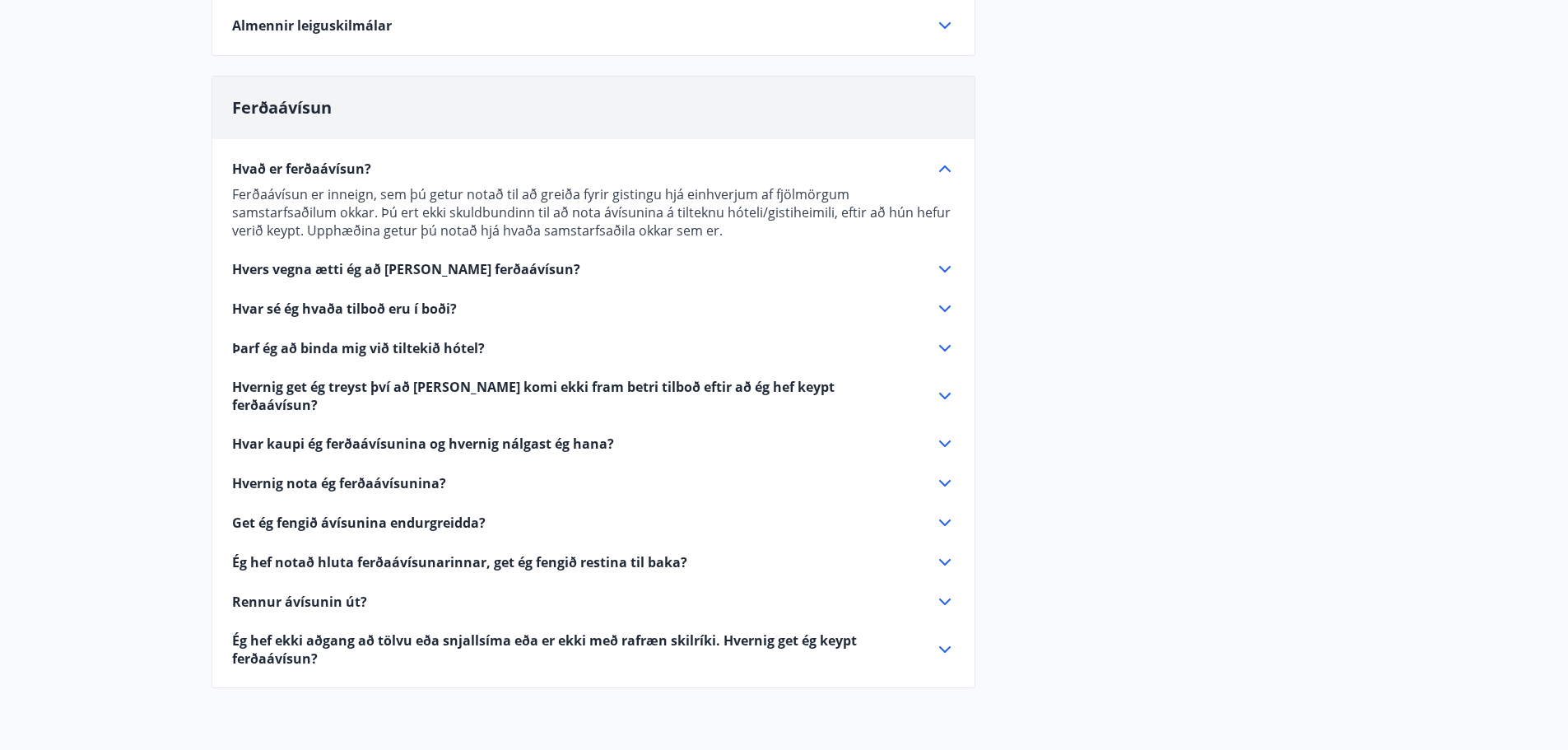
click at [402, 353] on span "Þarf ég að binda mig við tiltekið hótel?" at bounding box center [358, 348] width 252 height 18
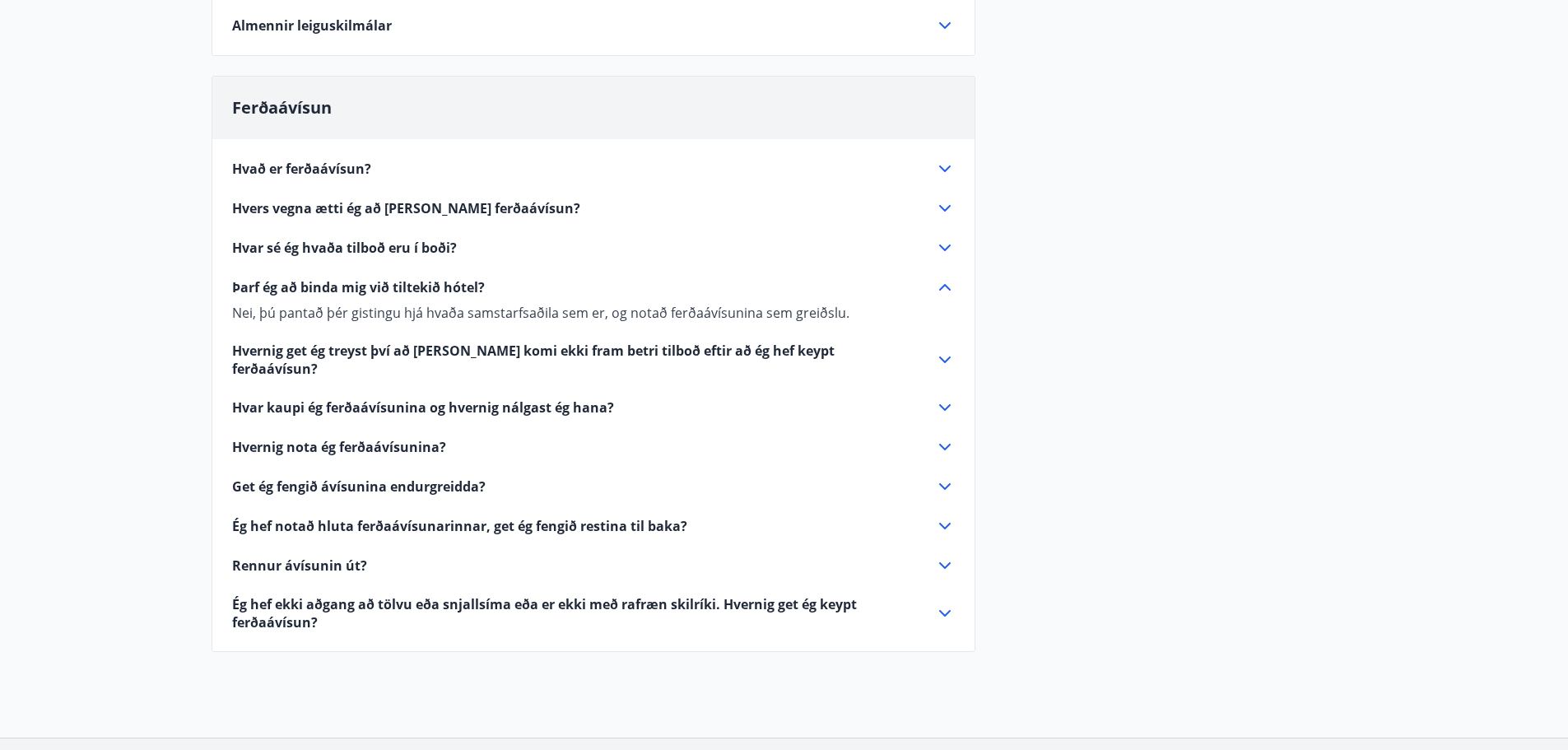
click at [419, 348] on span "Hvernig get ég treyst því að [PERSON_NAME] komi ekki fram betri tilboð eftir að…" at bounding box center [573, 359] width 683 height 36
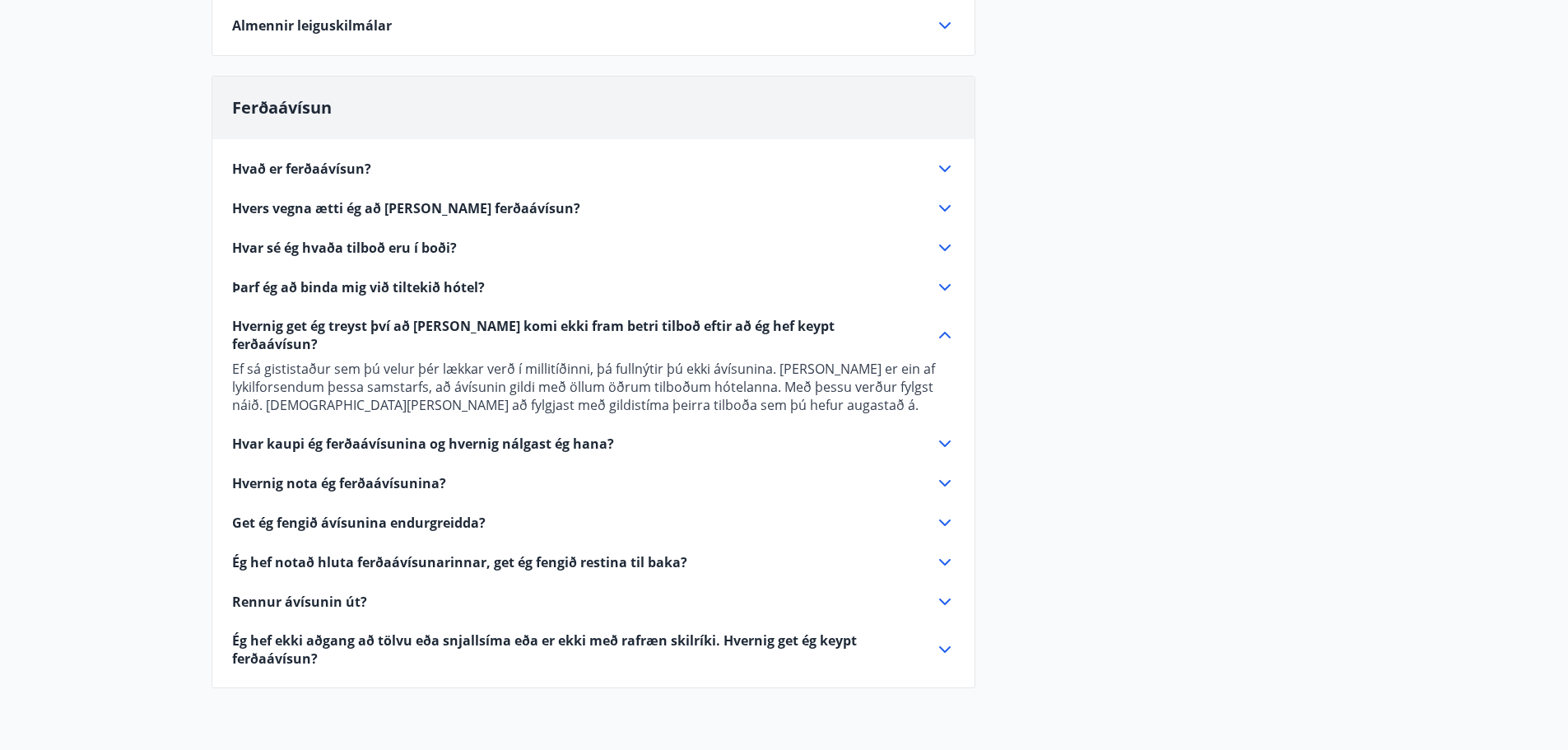
click at [415, 474] on span "Hvernig nota ég ferðaávísunina?" at bounding box center [339, 483] width 214 height 18
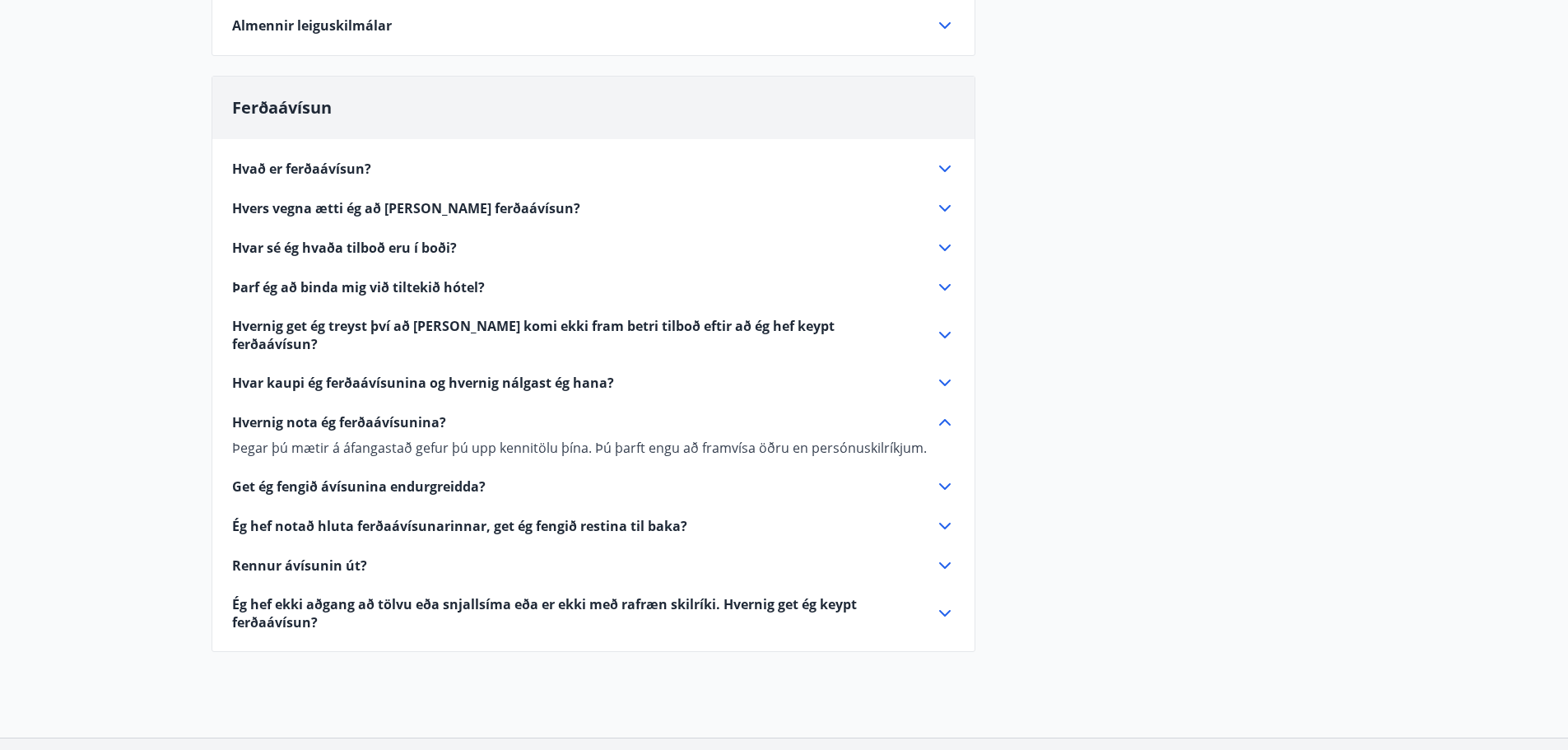
click at [451, 478] on span "Get ég fengið ávísunina endurgreidda?" at bounding box center [358, 486] width 253 height 18
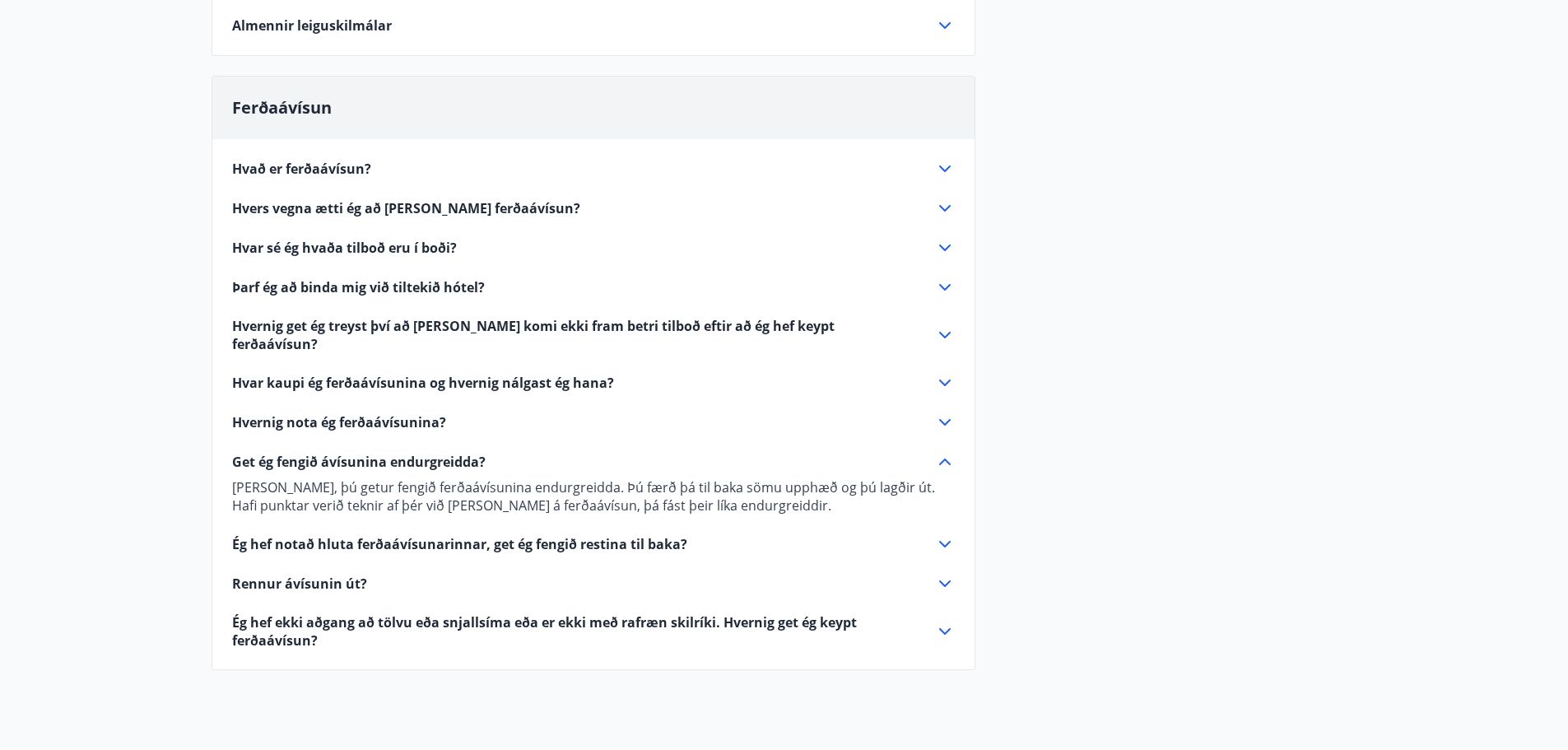
click at [482, 614] on span "Ég hef ekki aðgang að tölvu eða snjallsíma eða er ekki með rafræn skilríki. Hve…" at bounding box center [573, 632] width 683 height 36
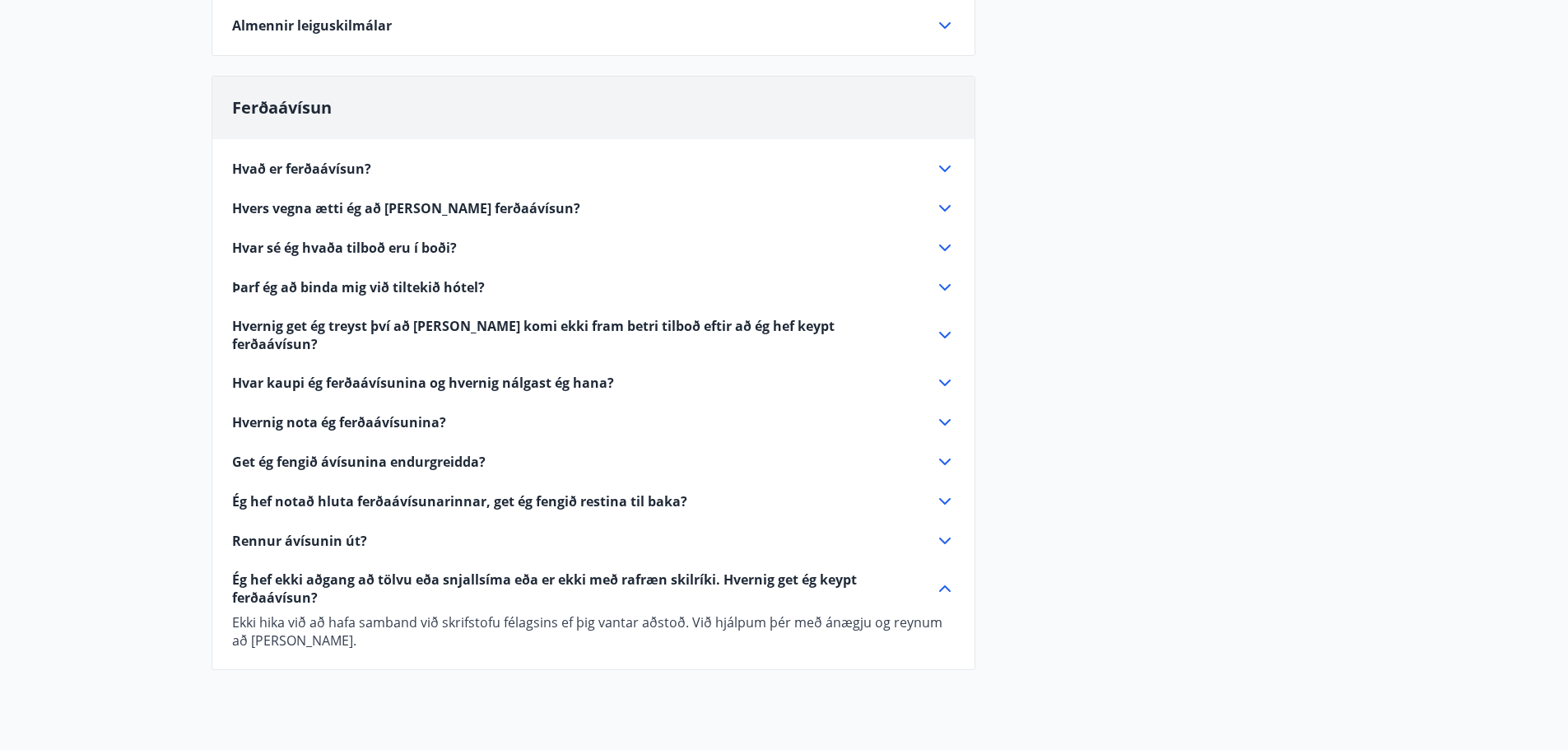
click at [450, 289] on span "Þarf ég að binda mig við tiltekið hótel?" at bounding box center [358, 287] width 252 height 18
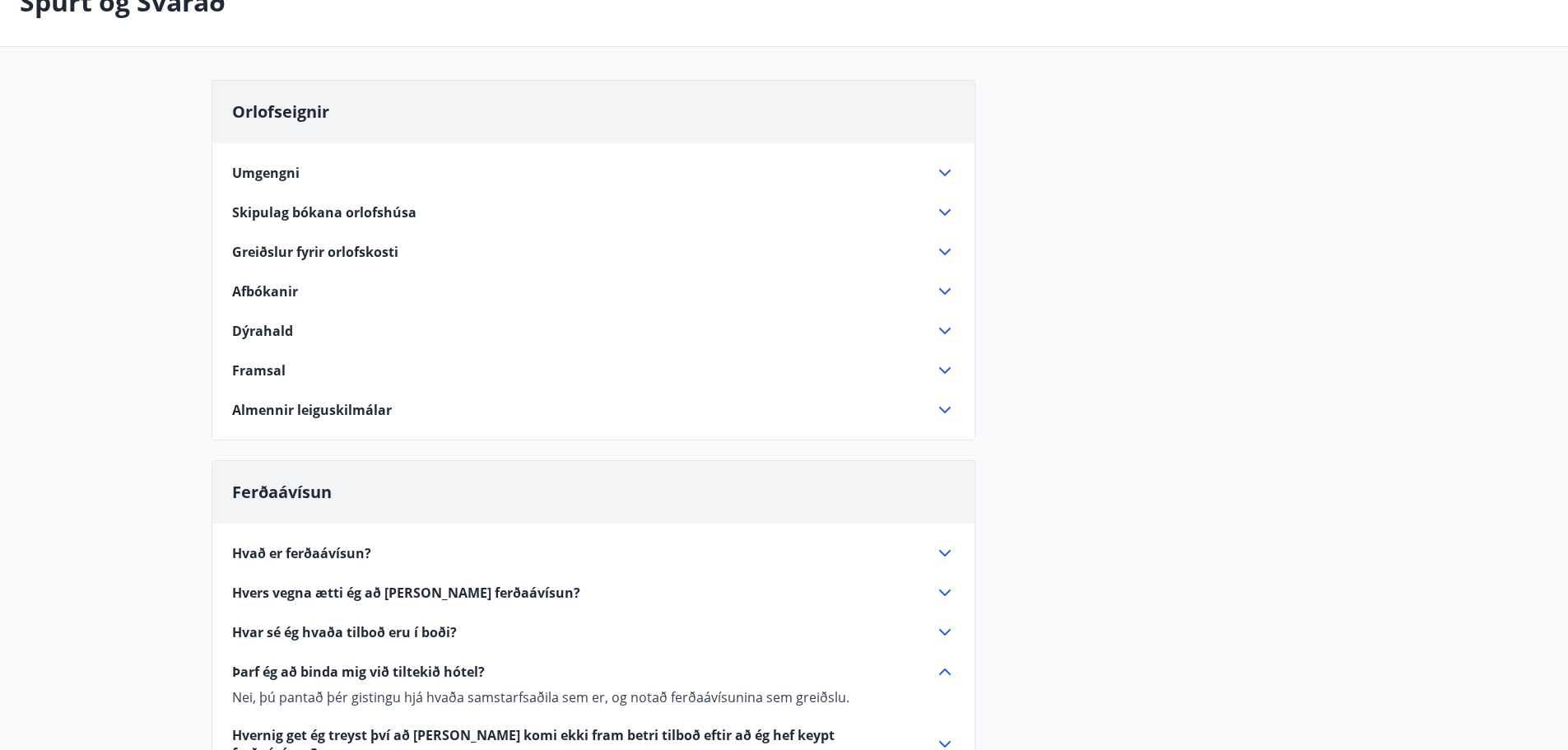
scroll to position [0, 0]
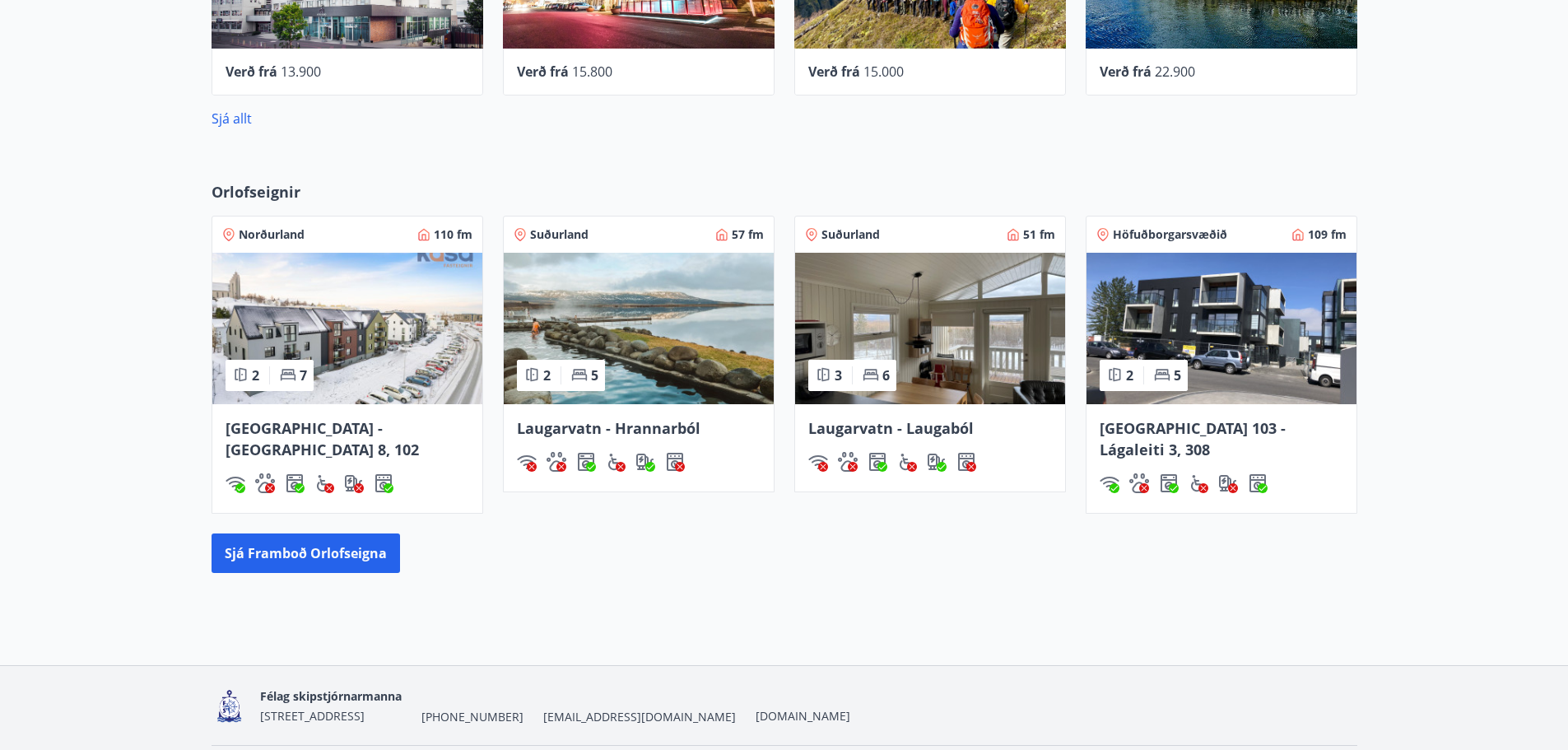
scroll to position [806, 0]
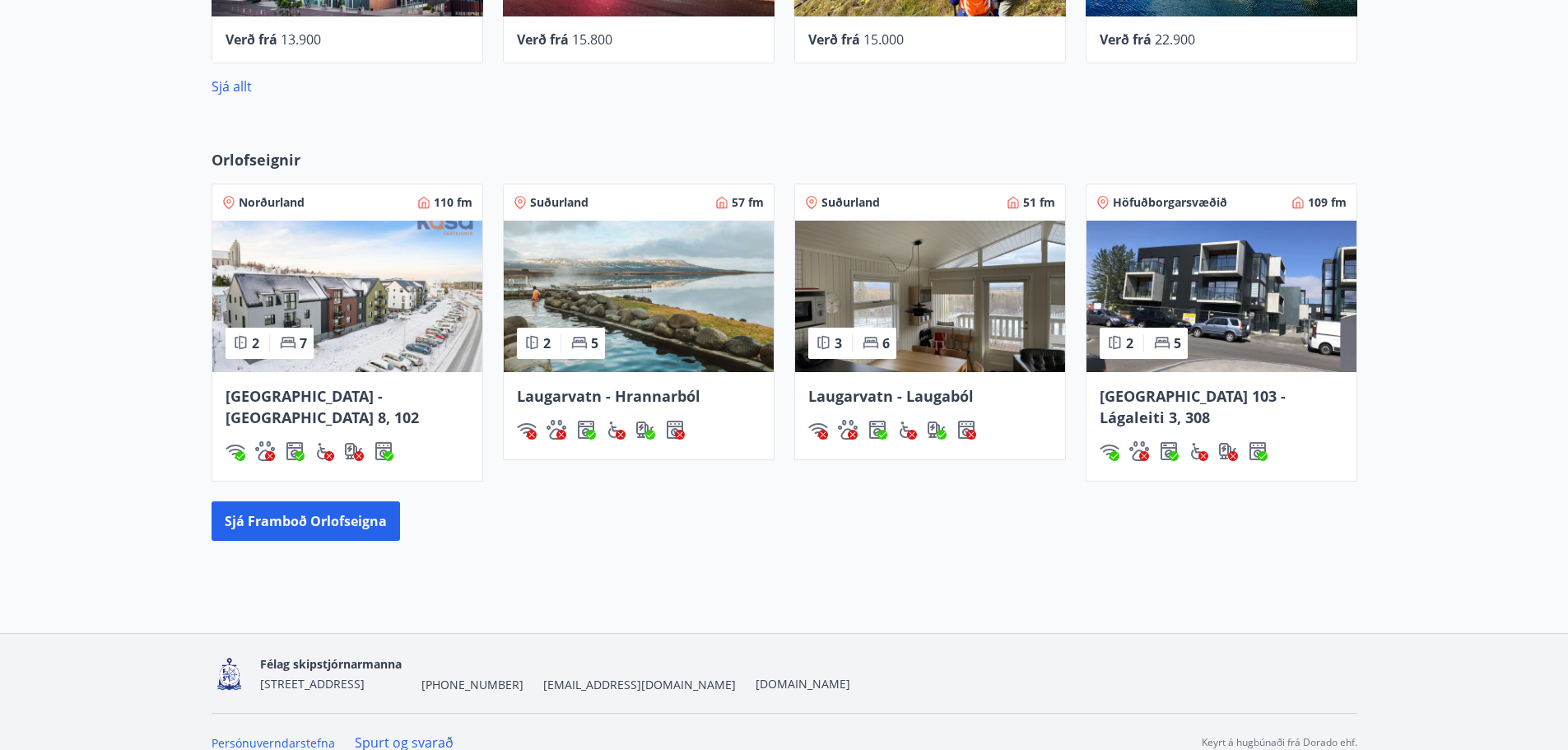
click at [1193, 272] on img at bounding box center [1221, 297] width 270 height 152
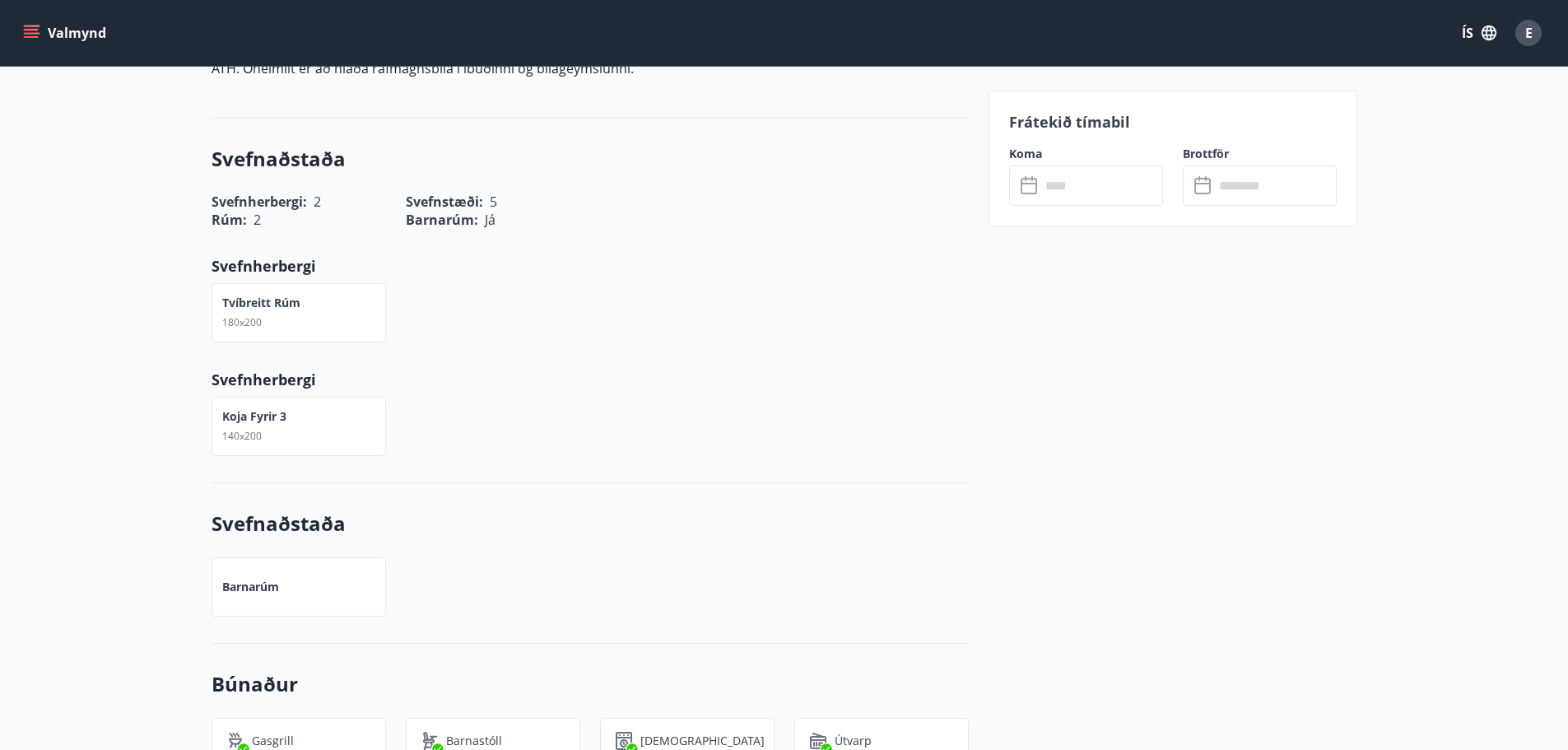
scroll to position [823, 0]
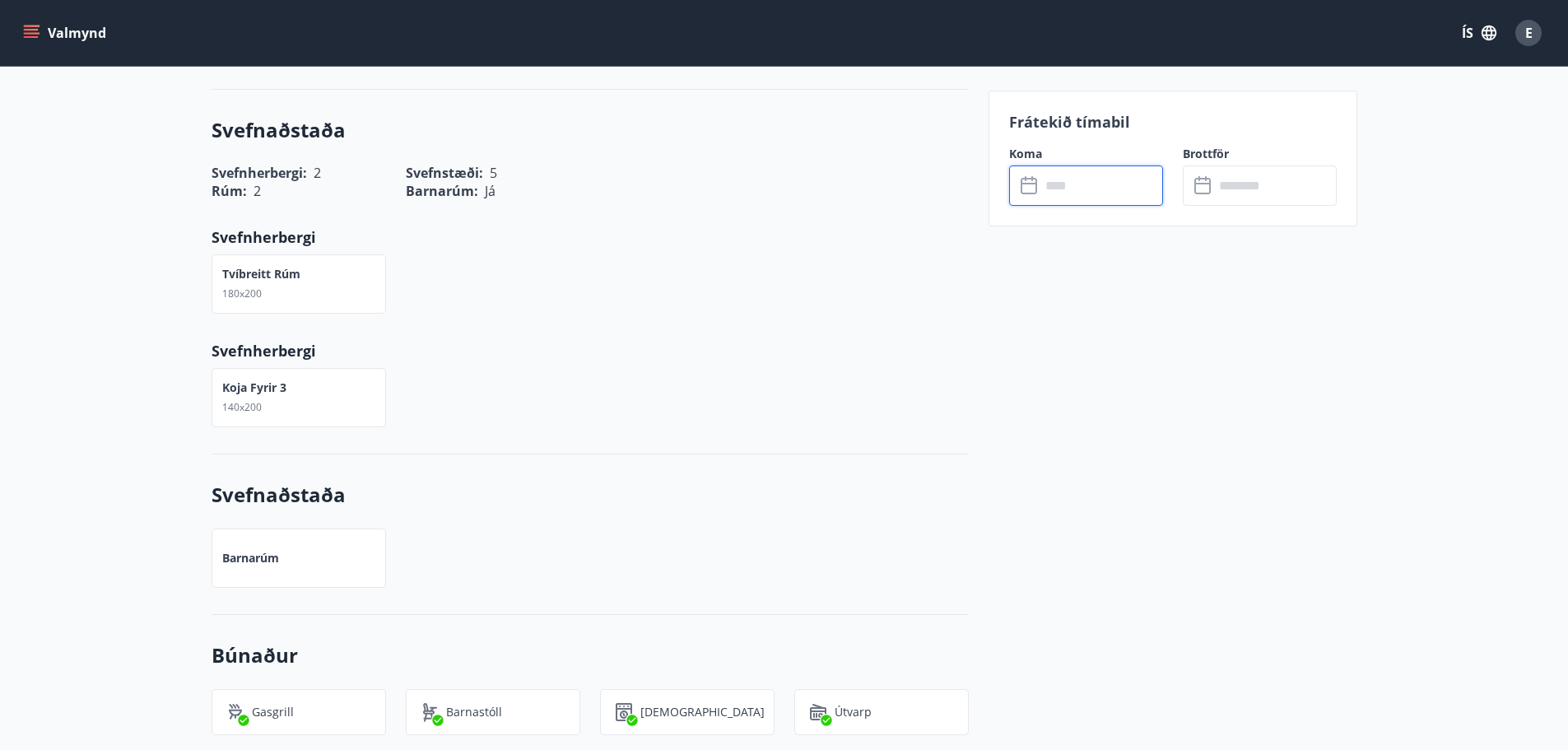
click at [1075, 184] on input "text" at bounding box center [1101, 185] width 122 height 41
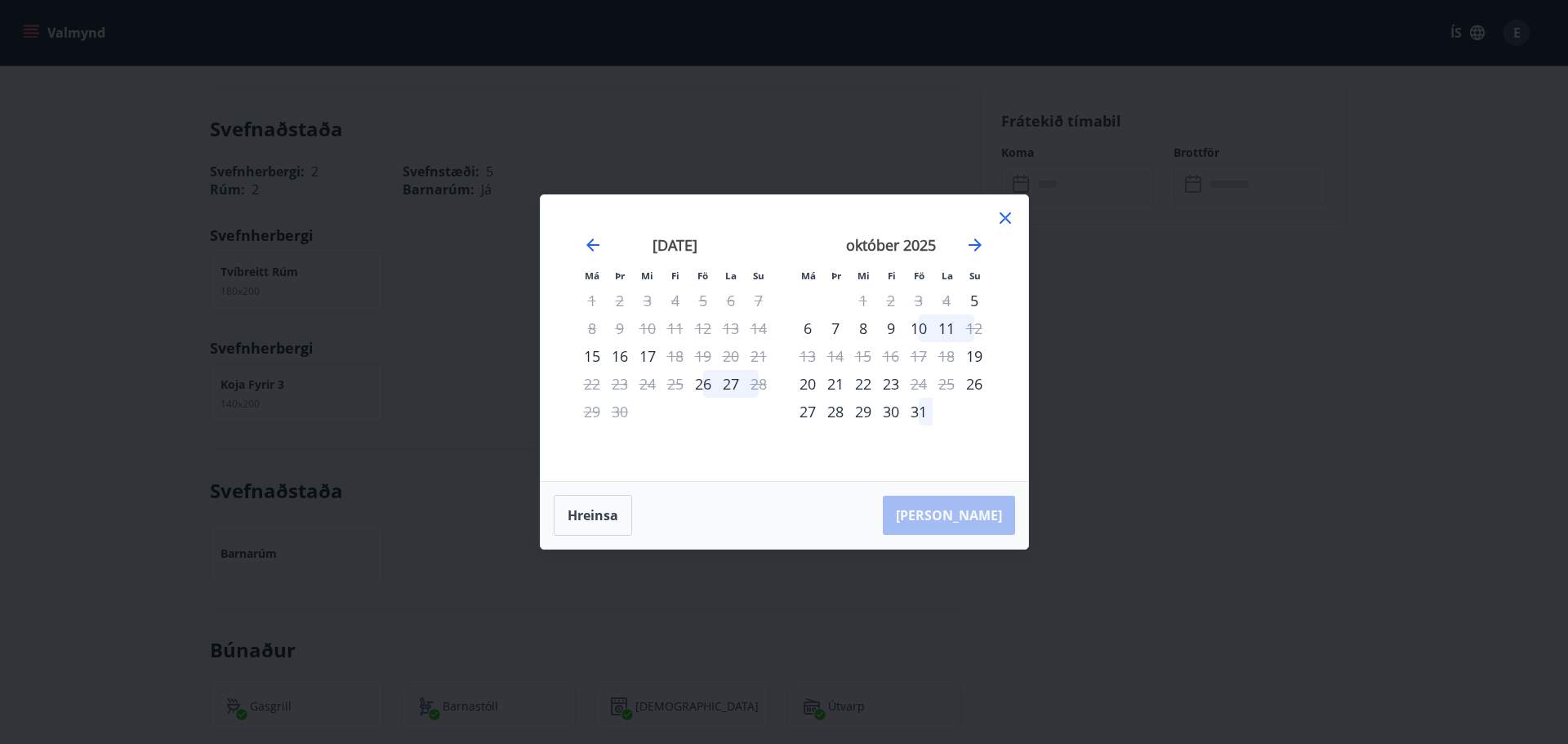
click at [1004, 221] on icon at bounding box center [1005, 218] width 20 height 20
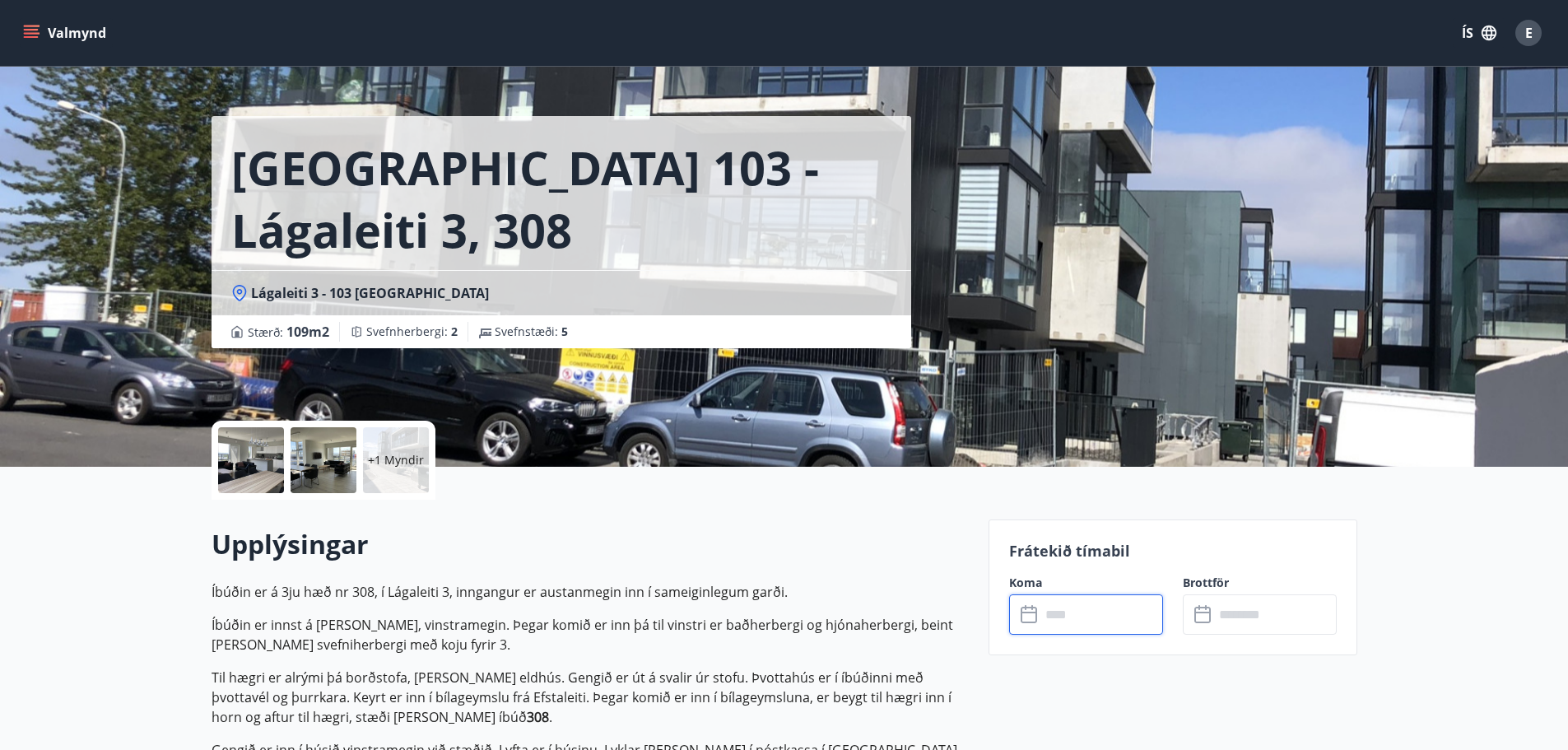
scroll to position [0, 0]
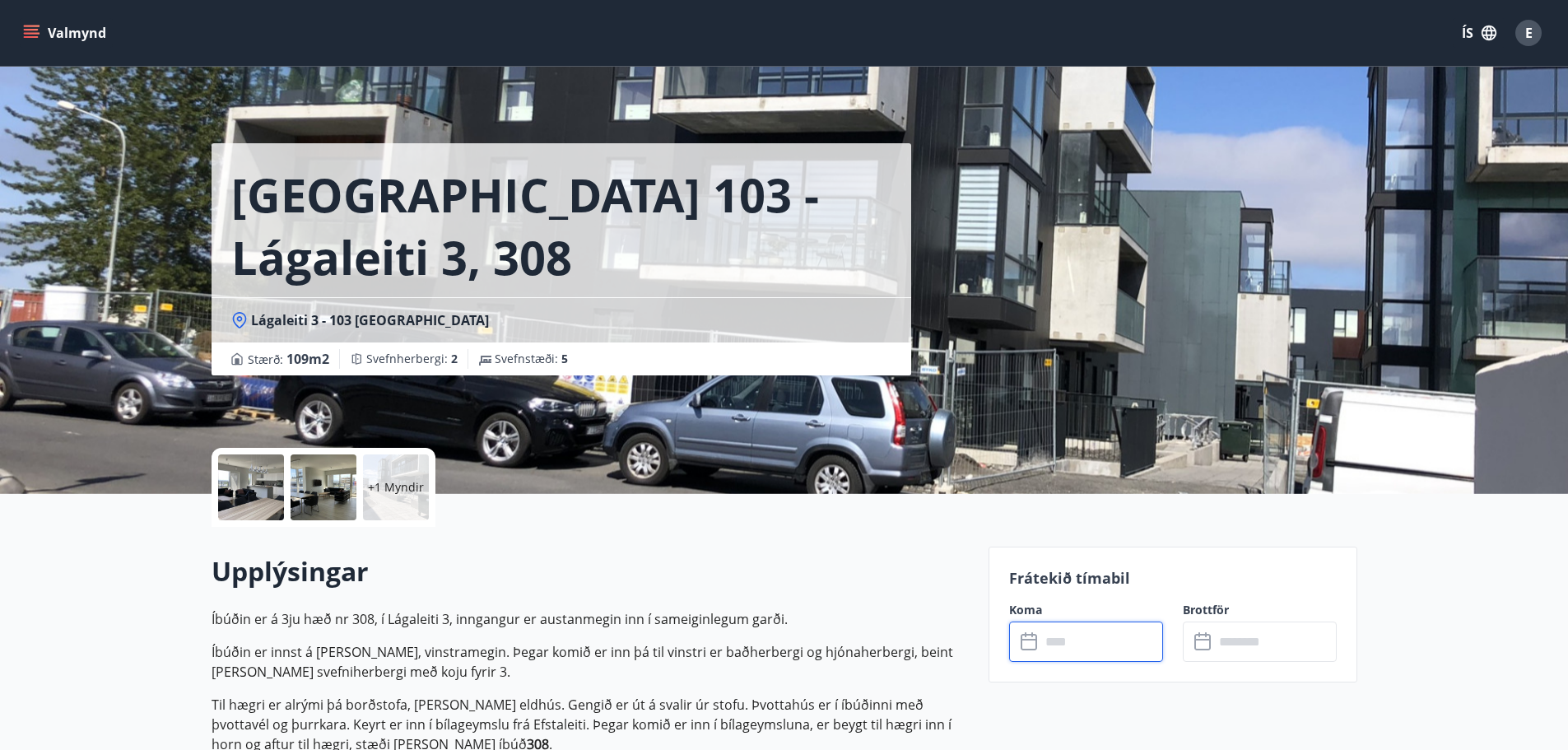
click at [29, 34] on icon "menu" at bounding box center [31, 33] width 16 height 16
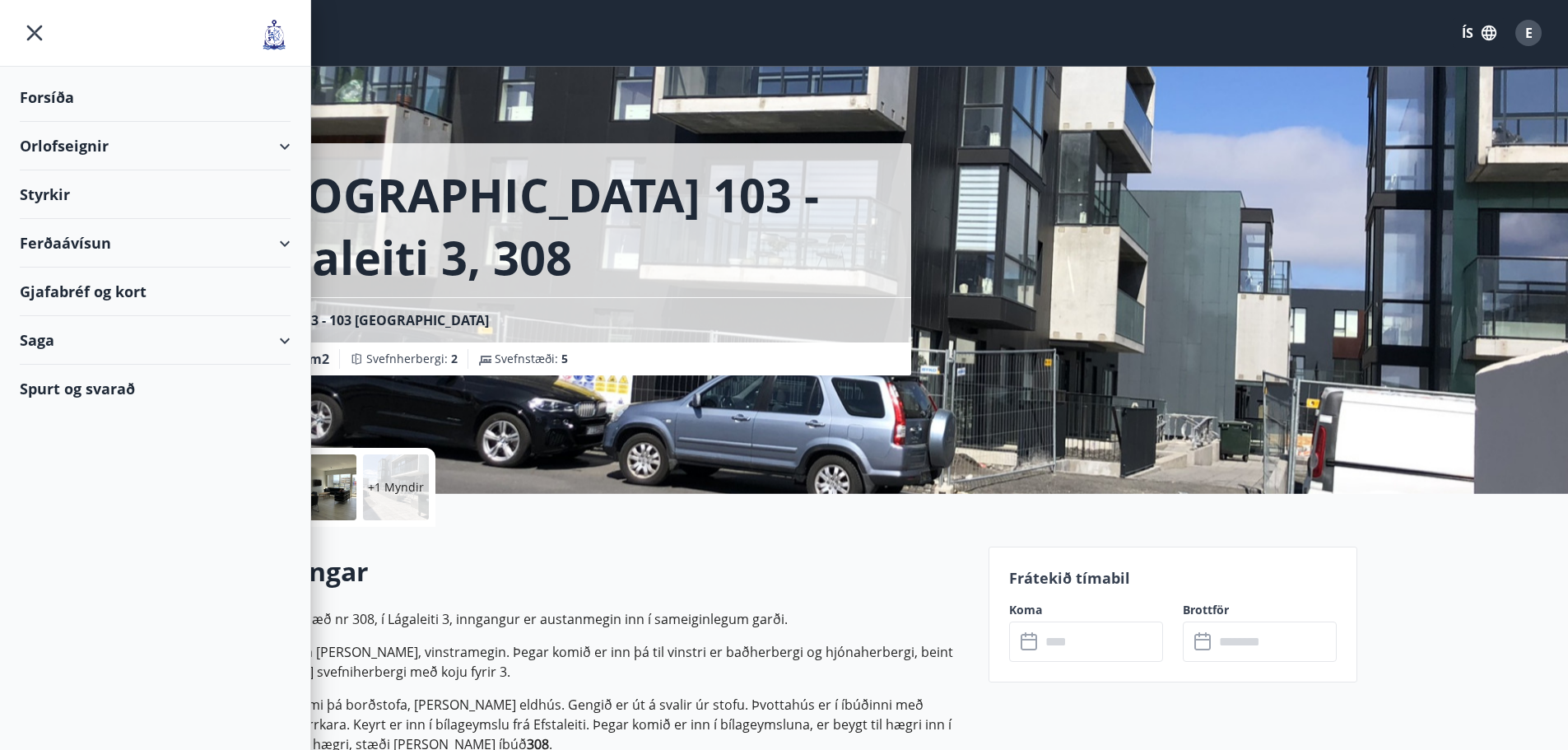
click at [62, 93] on div "Forsíða" at bounding box center [155, 97] width 271 height 48
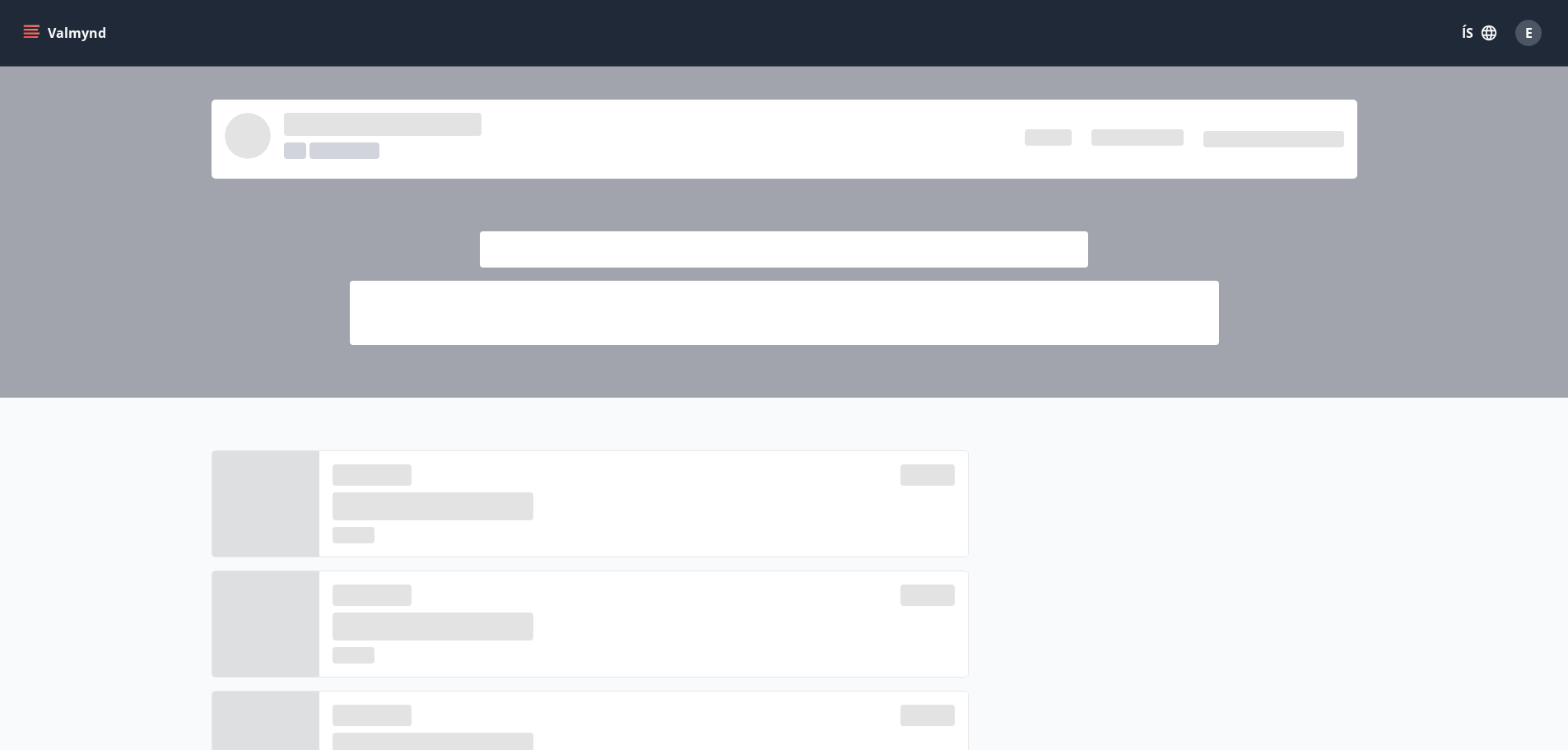
click at [40, 36] on button "Valmynd" at bounding box center [66, 33] width 93 height 29
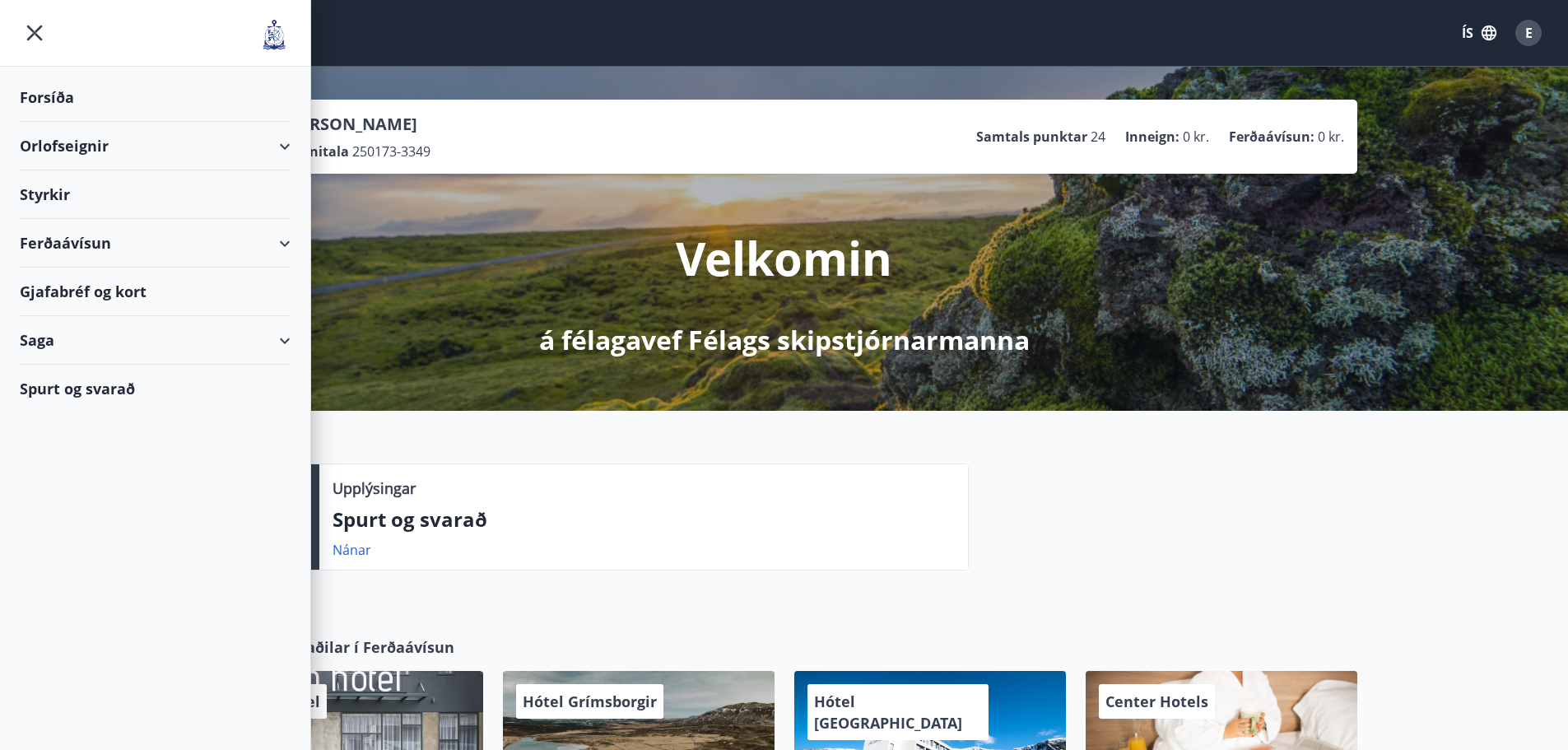
click at [78, 243] on div "Ferðaávísun" at bounding box center [155, 243] width 271 height 48
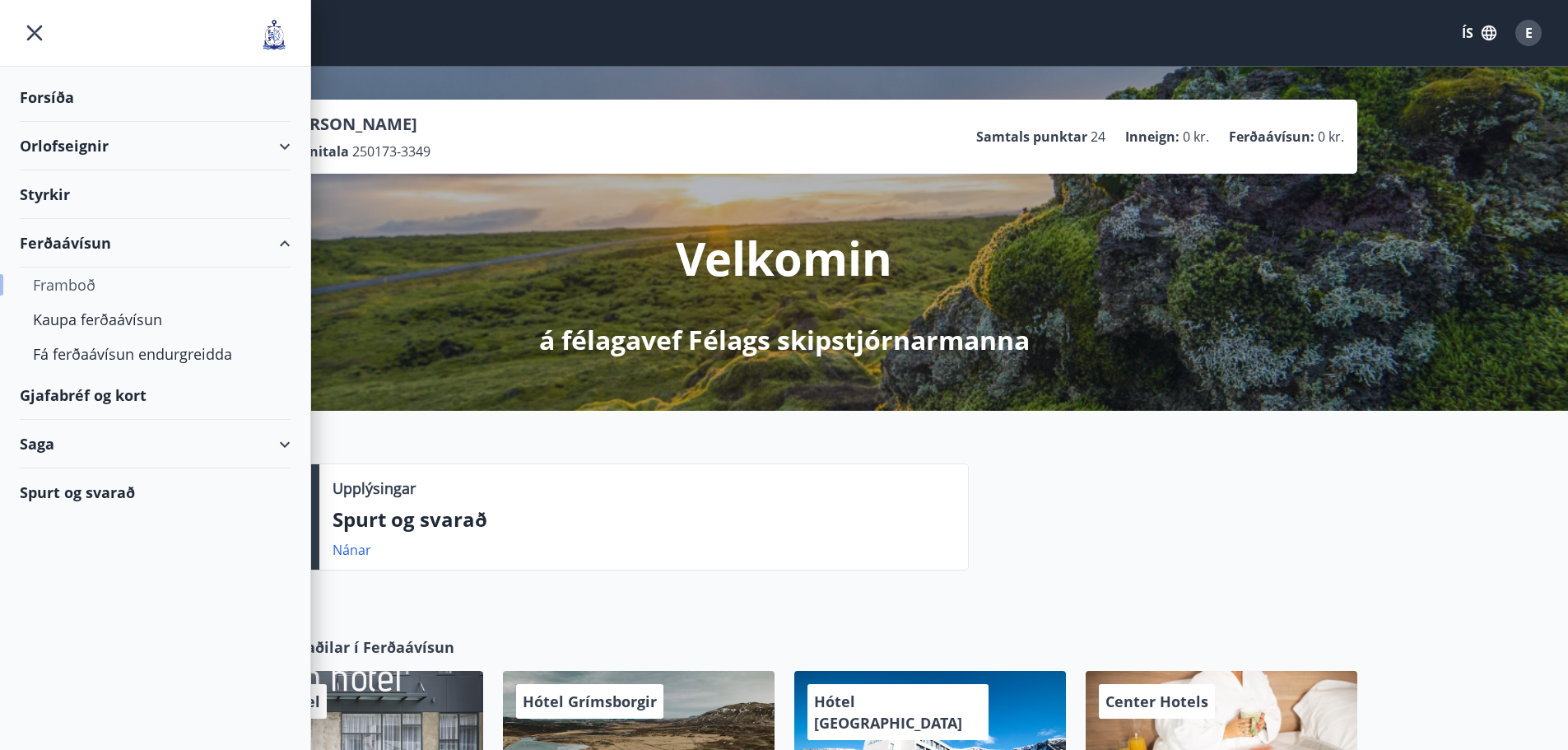
click at [78, 285] on div "Framboð" at bounding box center [155, 284] width 245 height 34
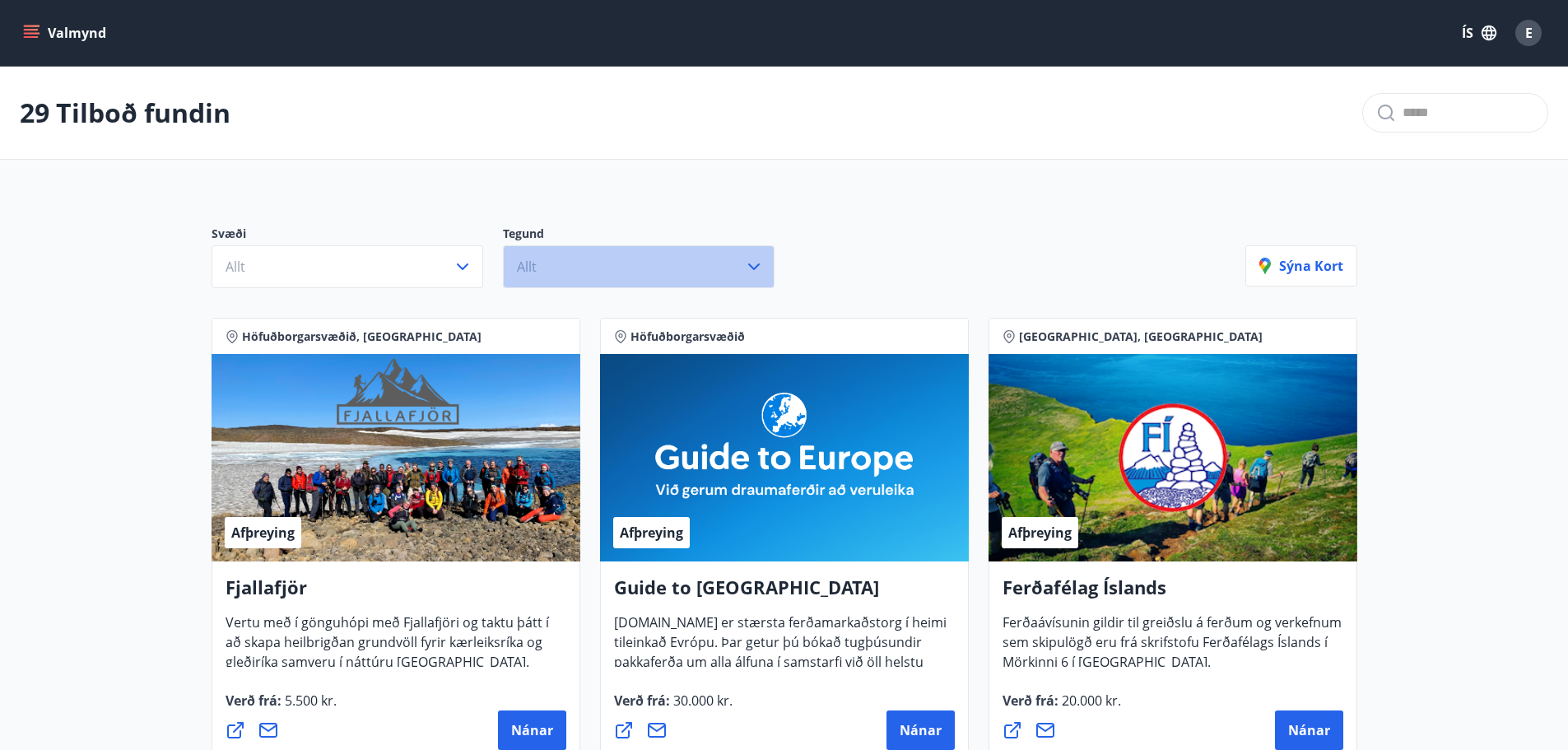
click at [598, 267] on button "Allt" at bounding box center [638, 267] width 271 height 43
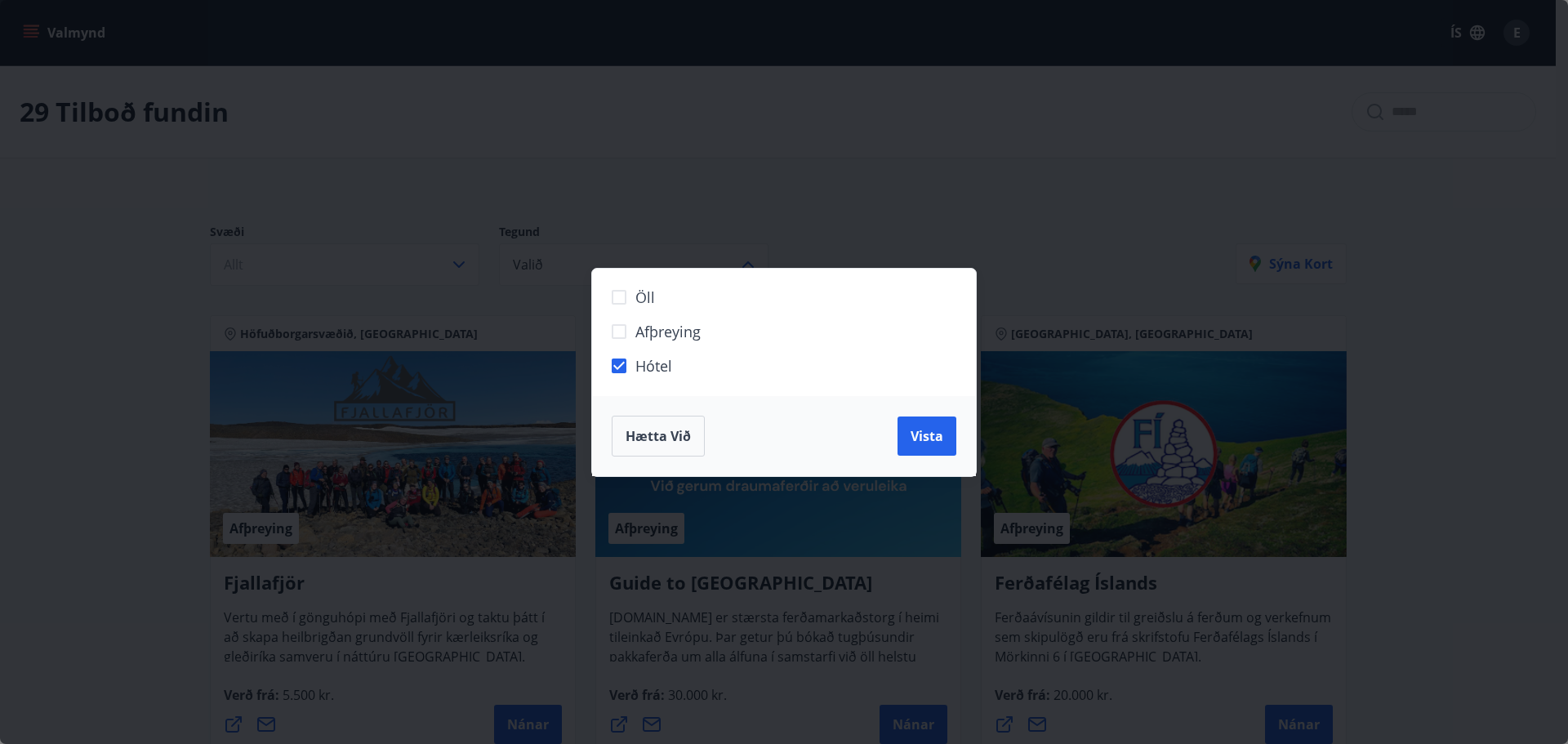
drag, startPoint x: 917, startPoint y: 431, endPoint x: 774, endPoint y: 381, distance: 151.5
click at [915, 432] on span "Vista" at bounding box center [927, 436] width 32 height 18
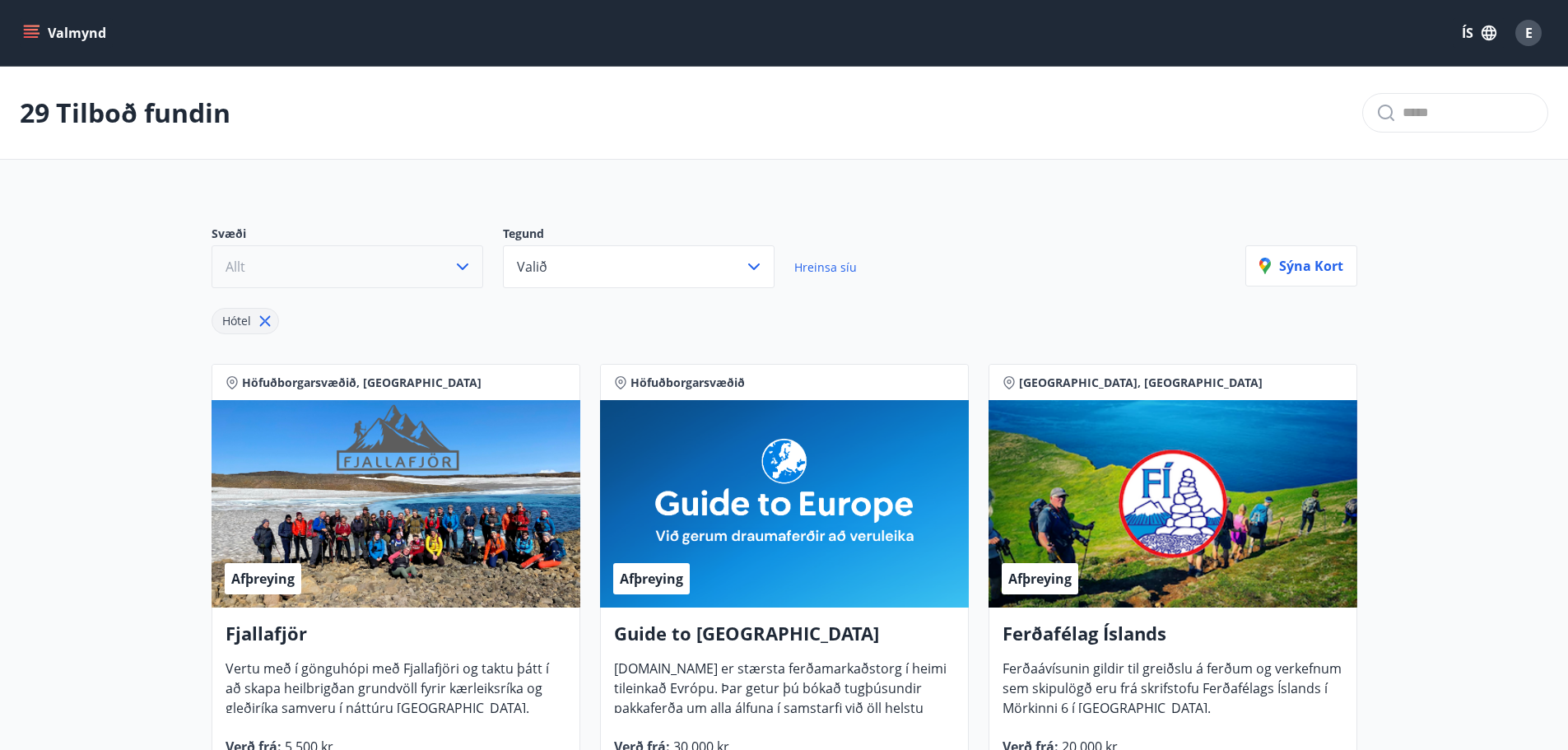
click at [439, 265] on button "Allt" at bounding box center [346, 267] width 271 height 43
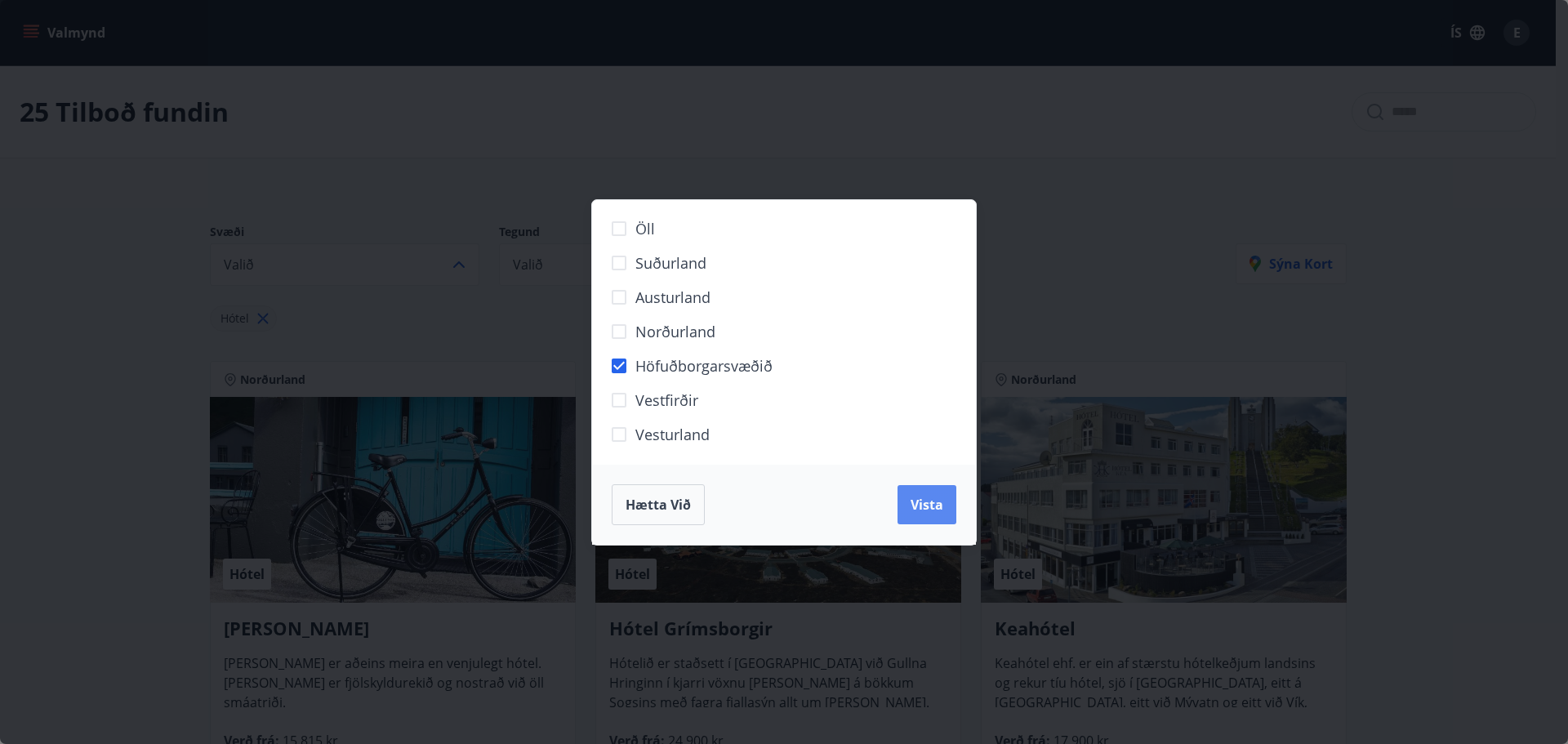
click at [929, 501] on span "Vista" at bounding box center [927, 505] width 32 height 18
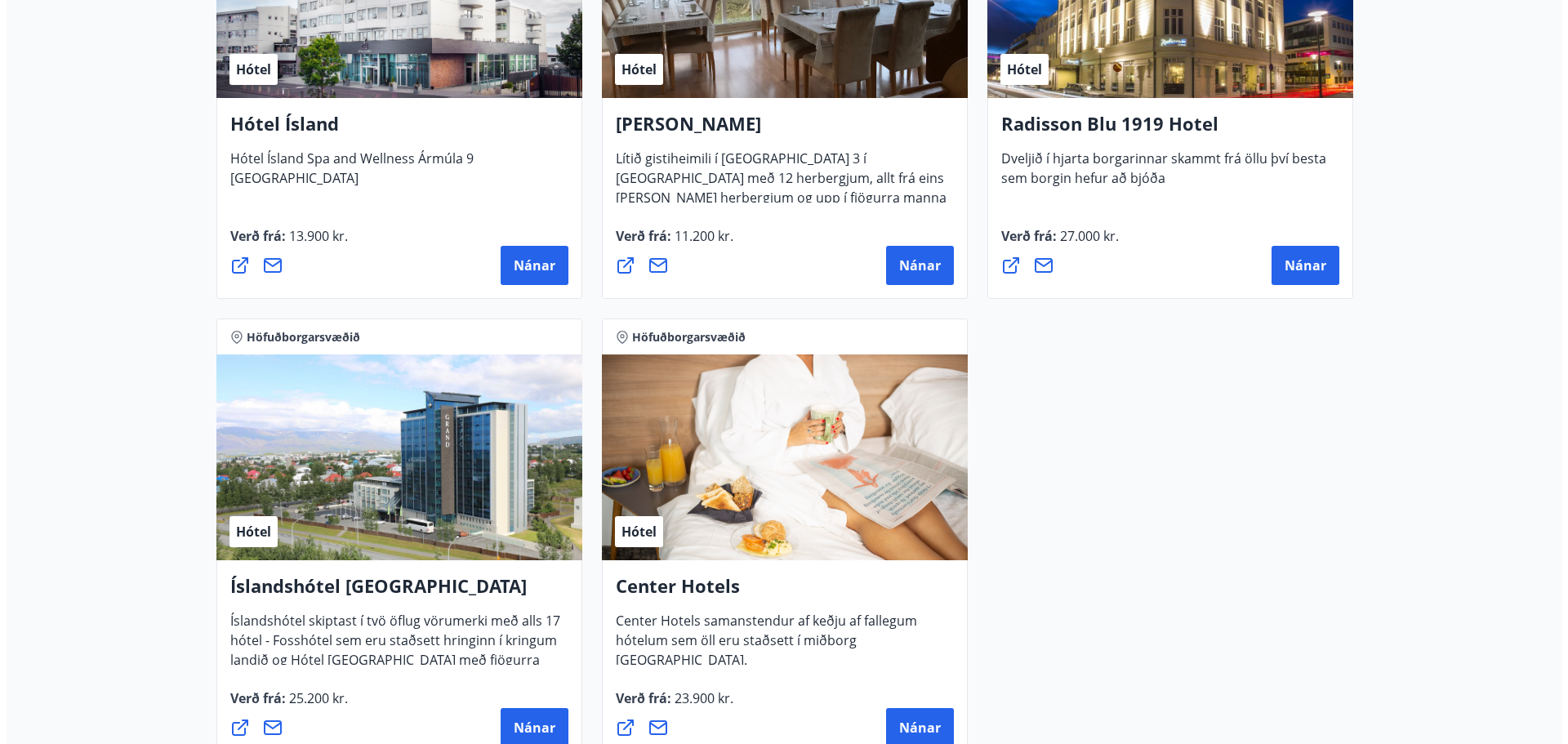
scroll to position [980, 0]
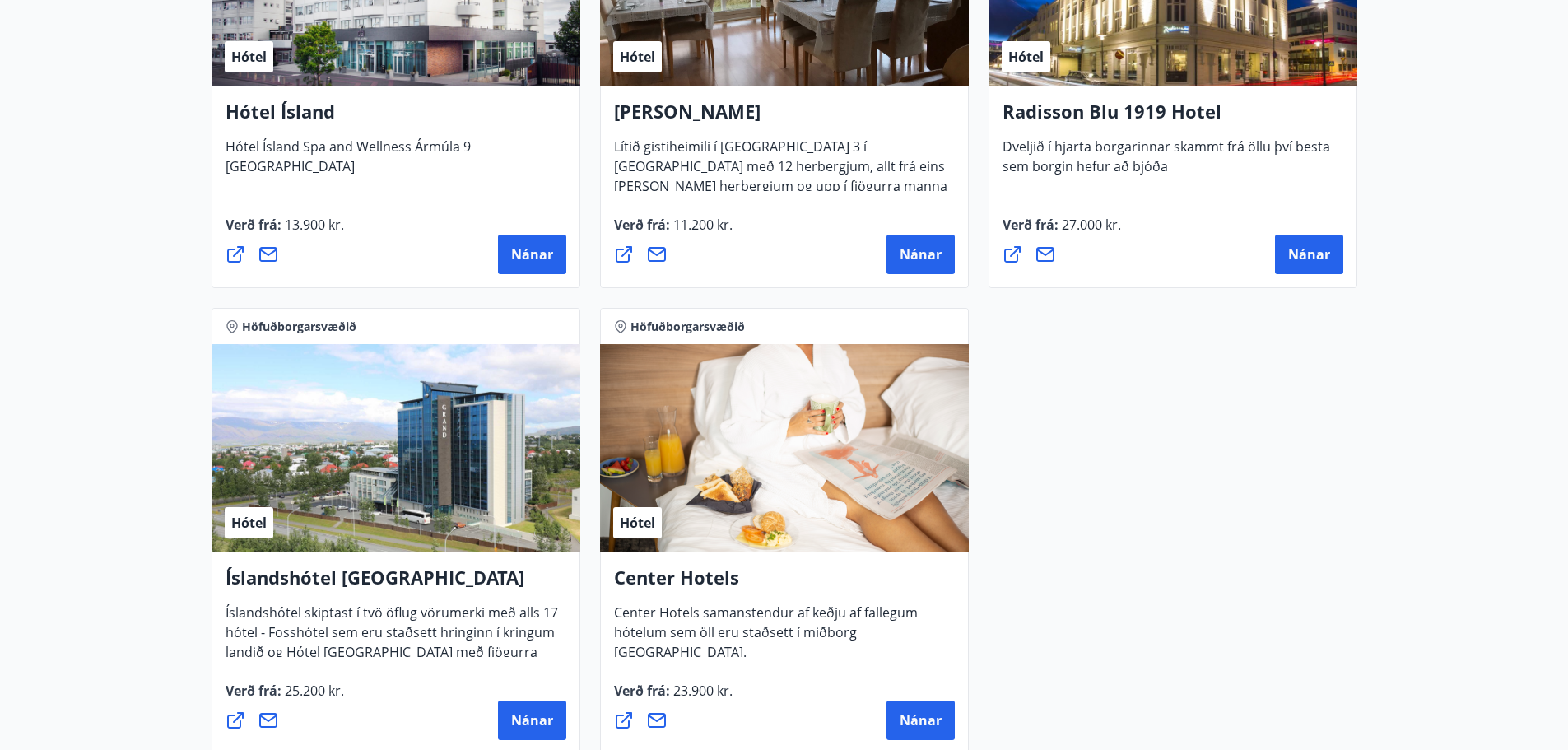
click at [1048, 254] on icon at bounding box center [1045, 254] width 20 height 20
click at [1103, 388] on div "Höfuðborgarsvæðið Hótel [GEOGRAPHIC_DATA] Lights [GEOGRAPHIC_DATA] Lights er sm…" at bounding box center [784, 66] width 1166 height 1398
click at [1285, 260] on button "Nánar" at bounding box center [1309, 254] width 68 height 40
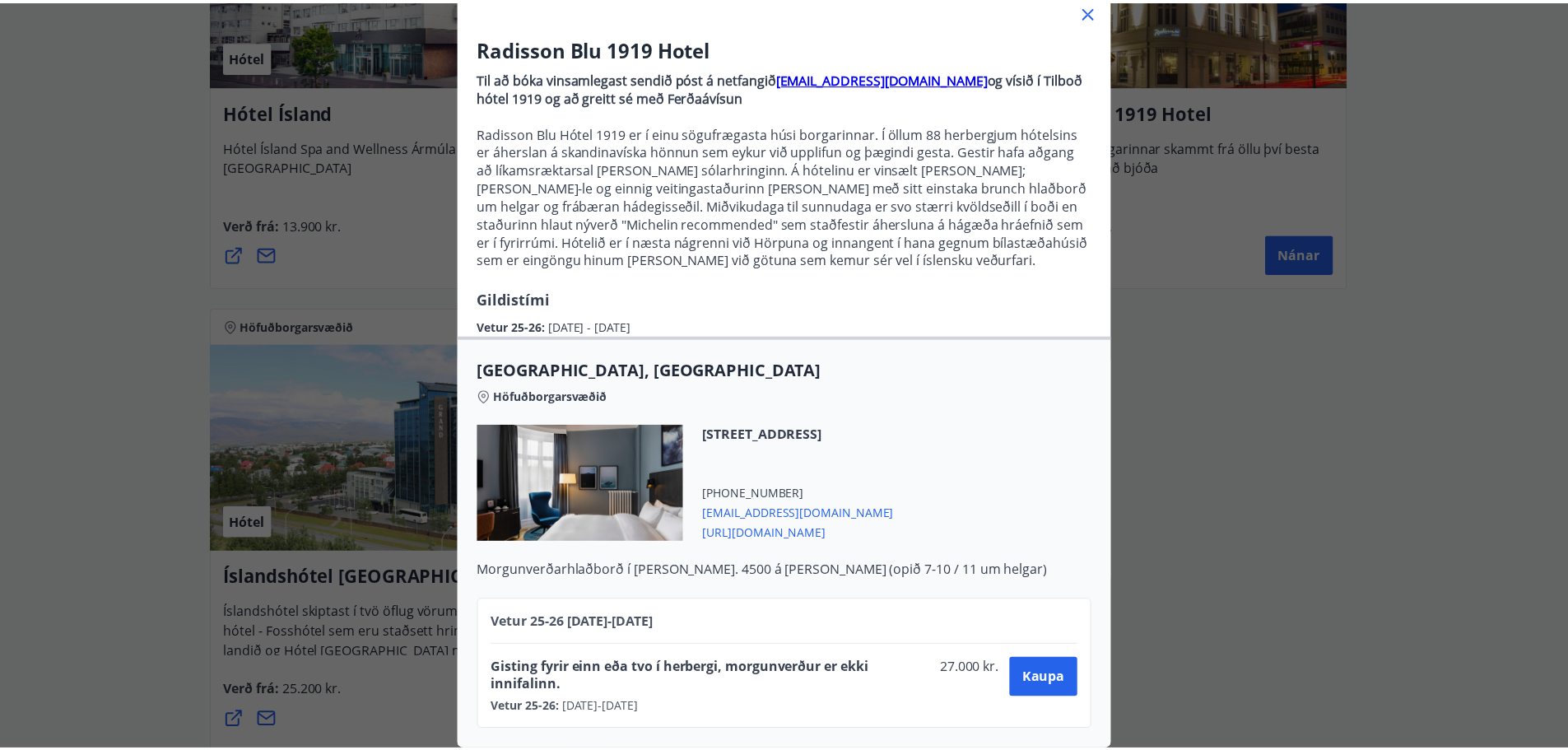
scroll to position [122, 0]
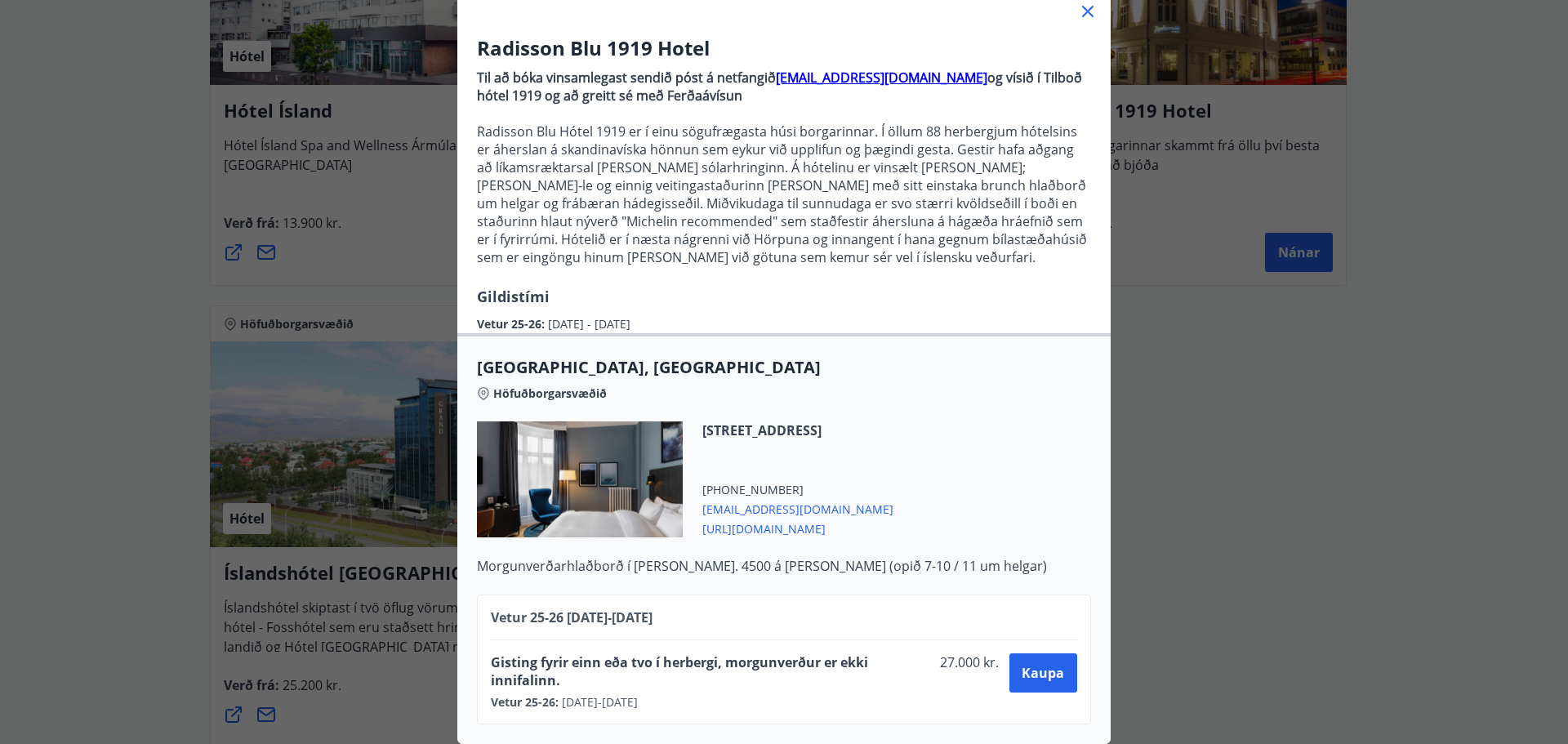
click at [1081, 6] on icon at bounding box center [1088, 11] width 20 height 20
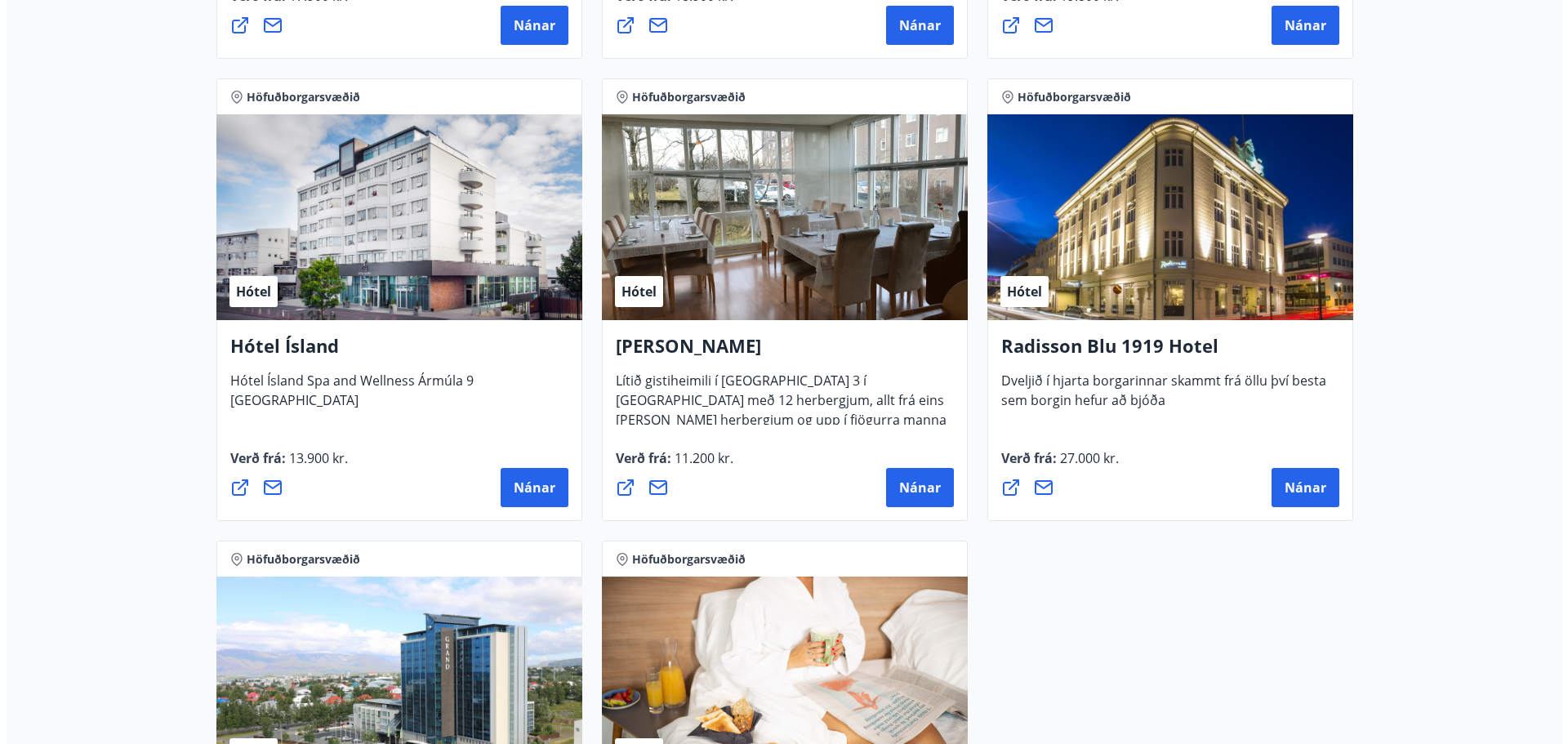
scroll to position [735, 0]
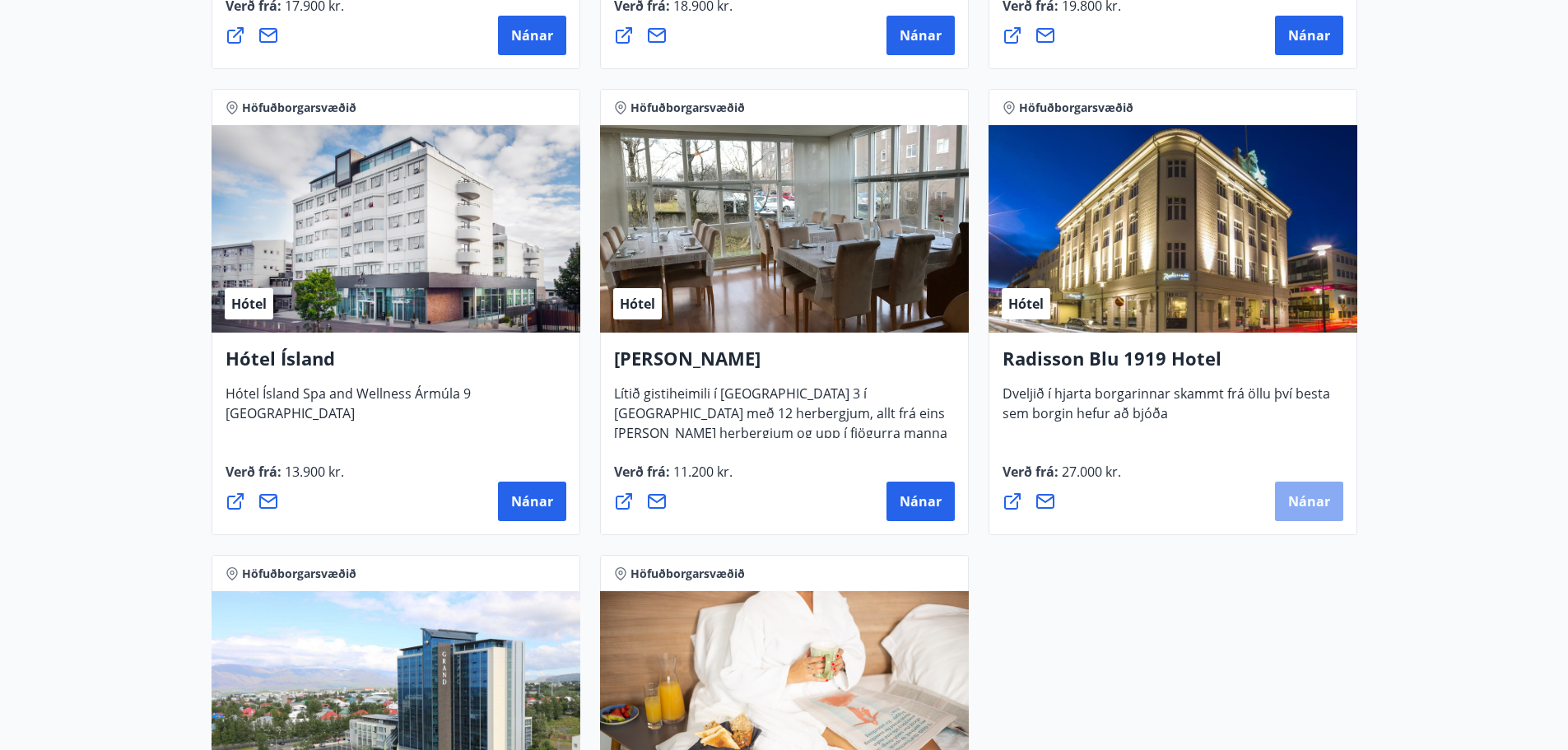
click at [1297, 496] on span "Nánar" at bounding box center [1309, 501] width 42 height 18
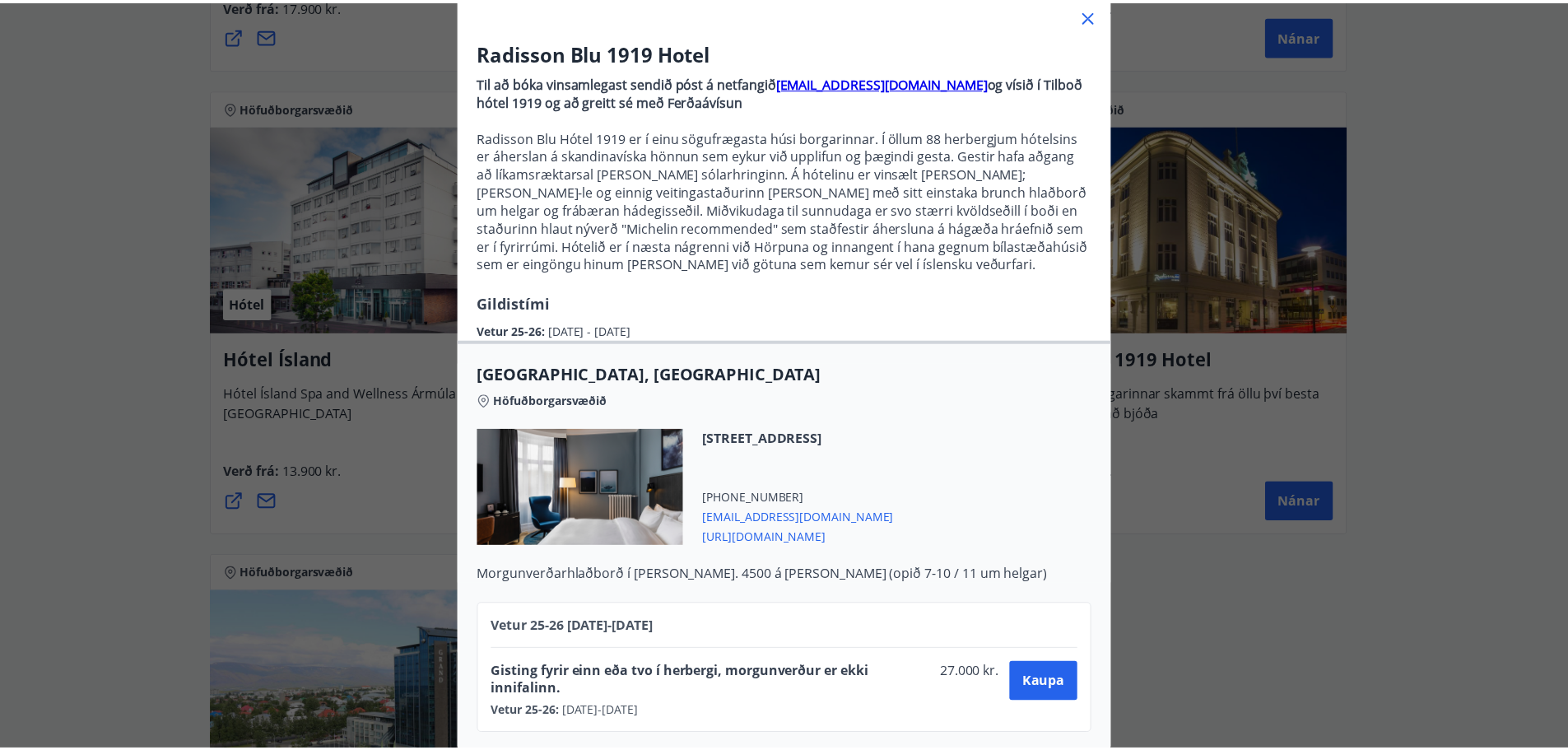
scroll to position [122, 0]
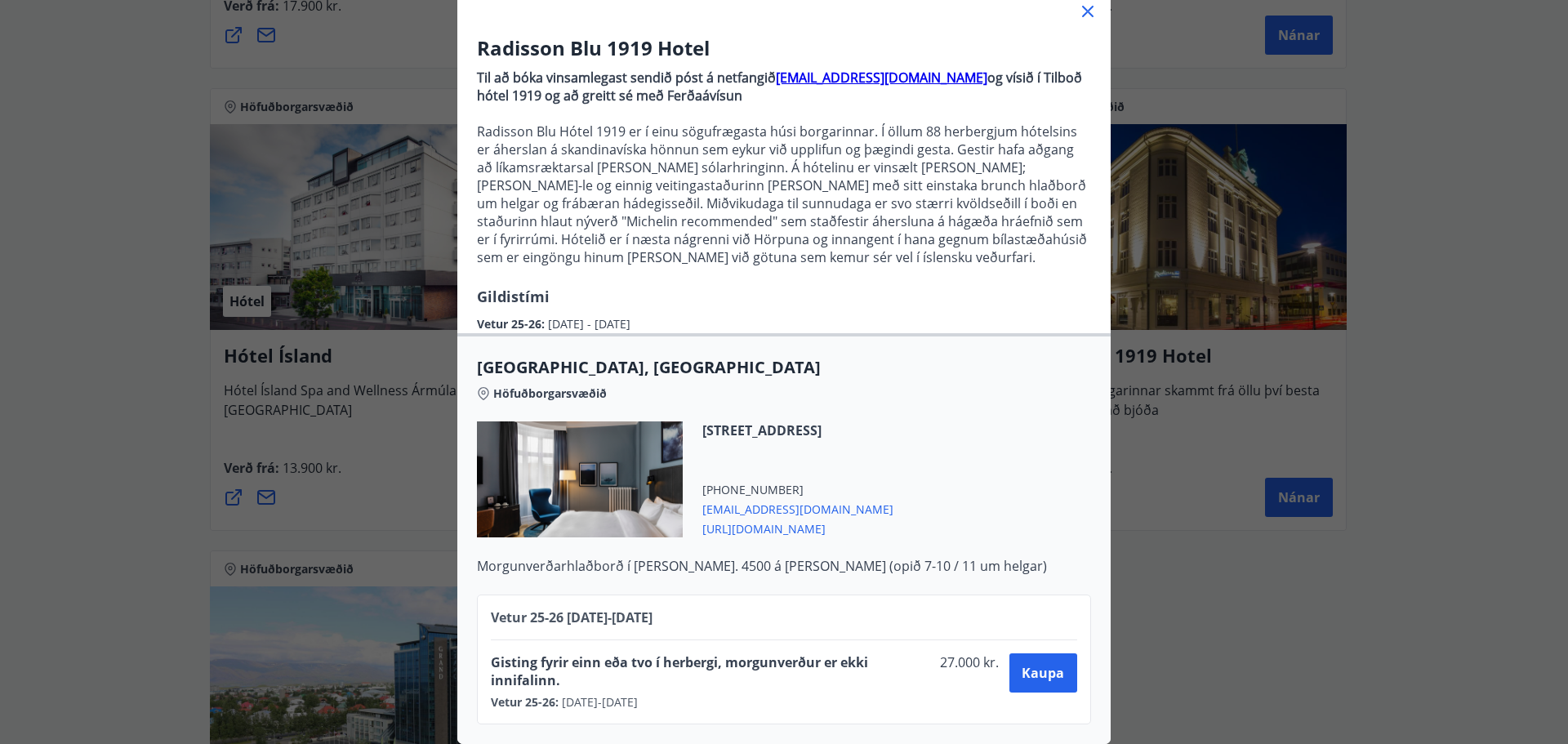
click at [1082, 8] on icon at bounding box center [1088, 11] width 20 height 20
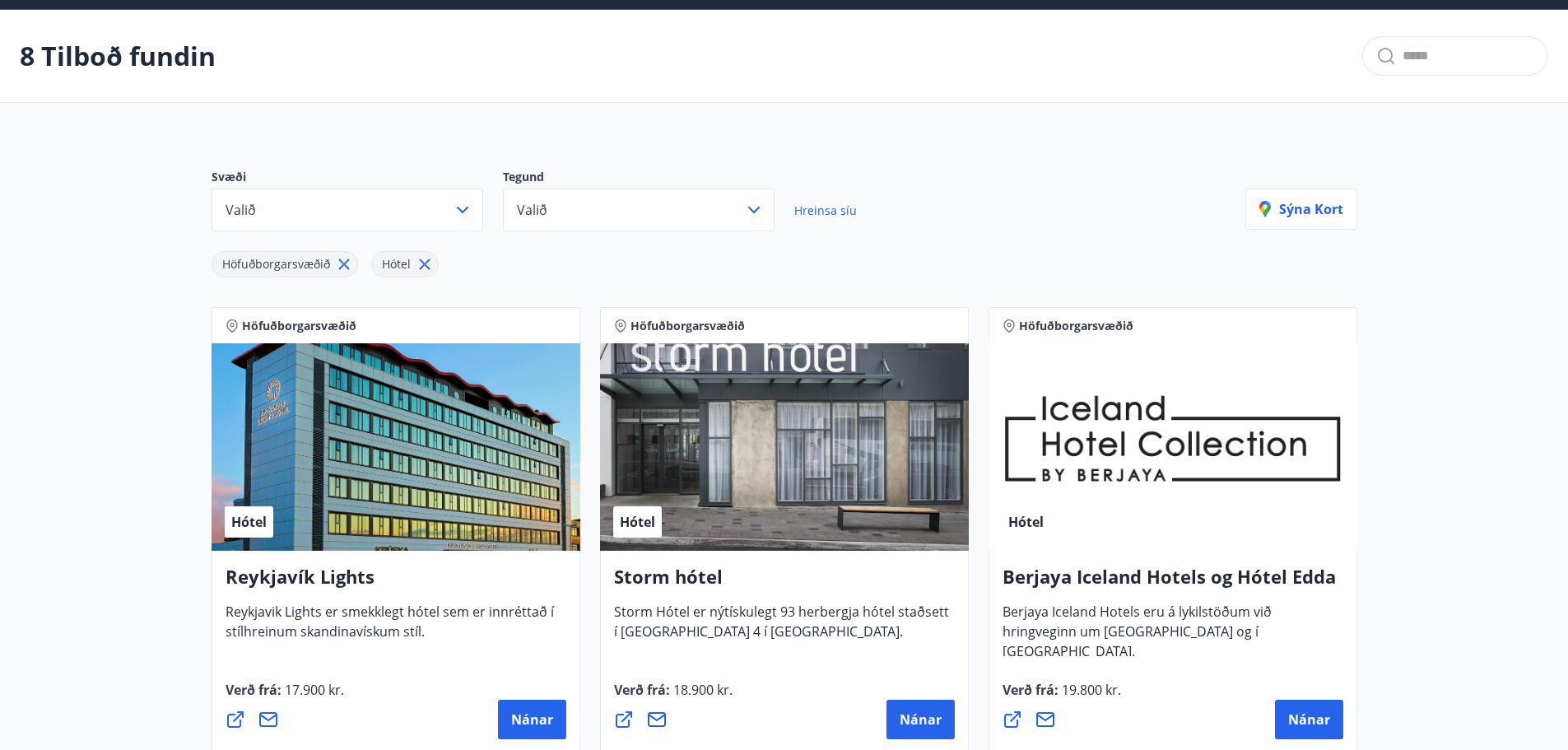
scroll to position [0, 0]
